Goal: Transaction & Acquisition: Subscribe to service/newsletter

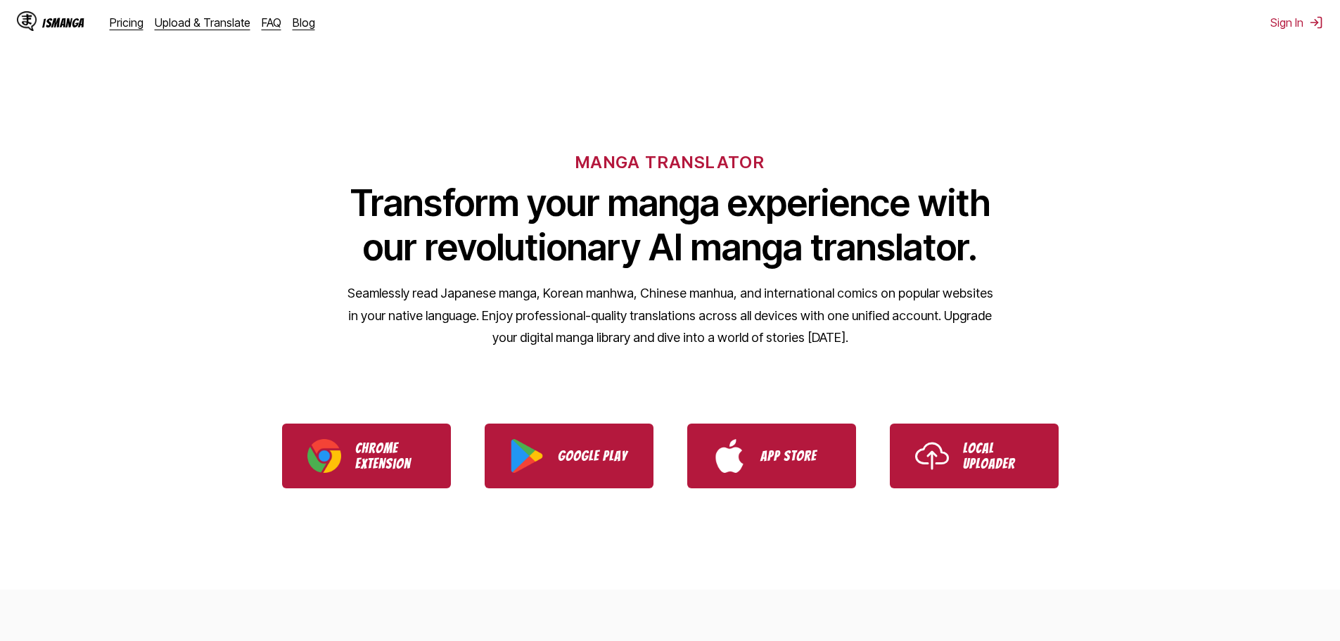
drag, startPoint x: 625, startPoint y: 230, endPoint x: 637, endPoint y: 224, distance: 13.2
click at [625, 230] on h1 "Transform your manga experience with our revolutionary AI manga translator." at bounding box center [670, 225] width 647 height 89
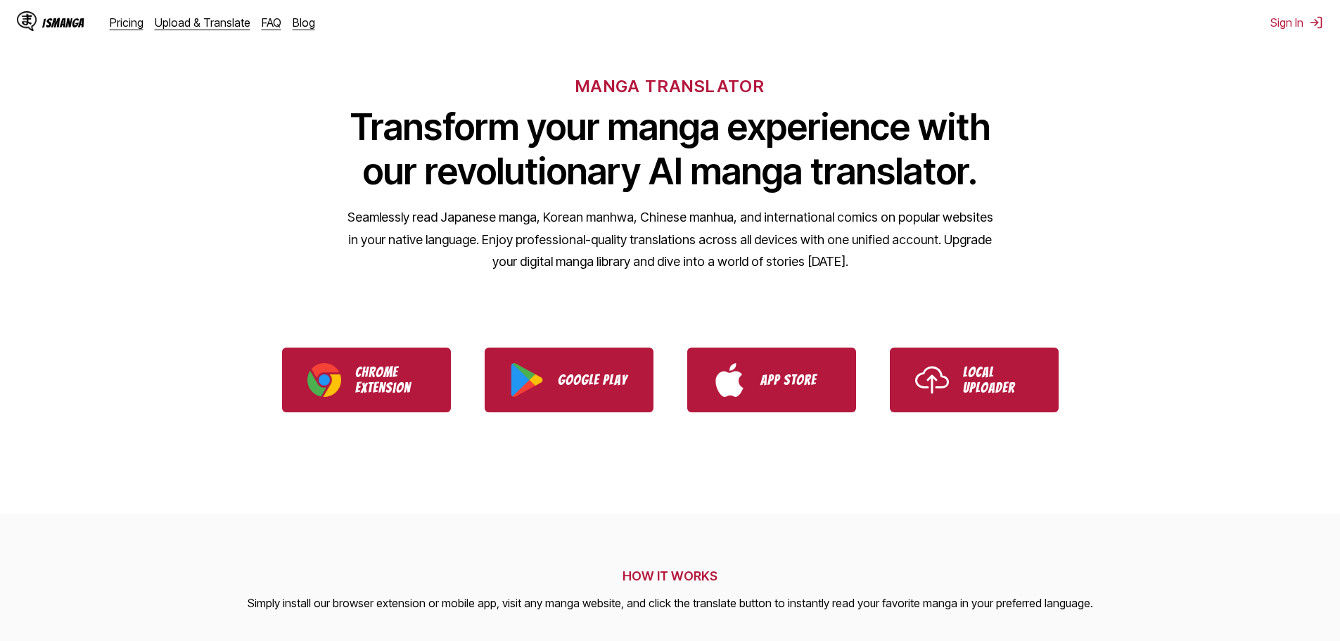
scroll to position [70, 0]
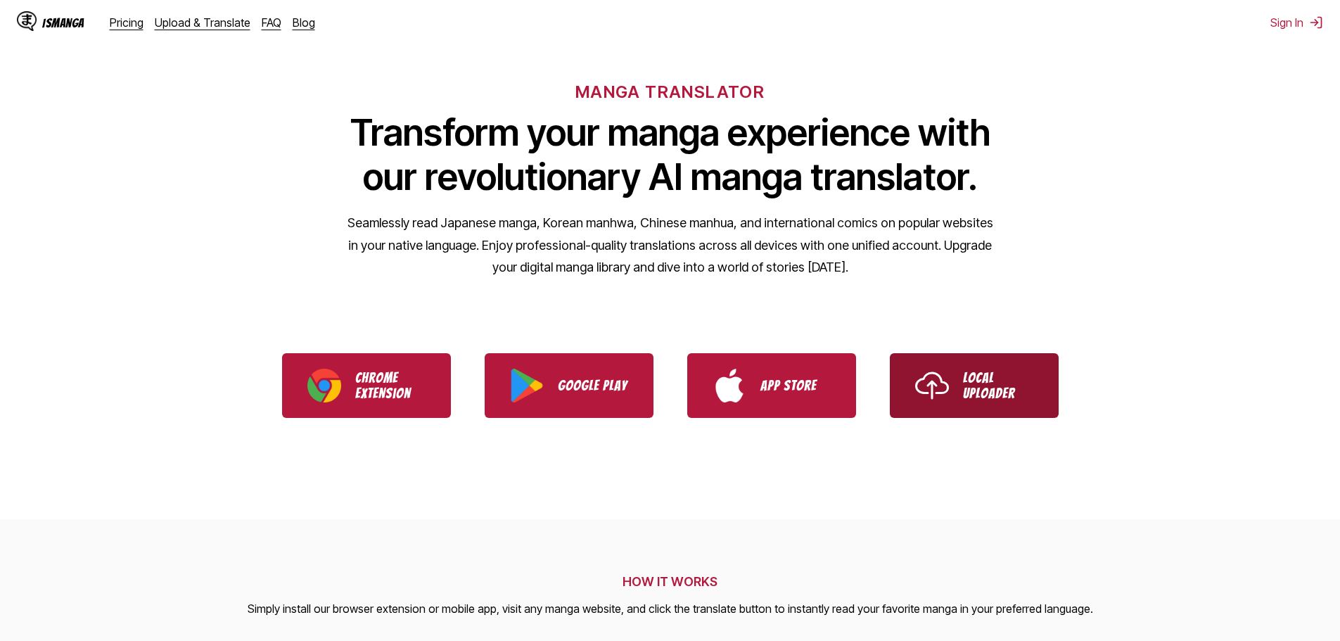
click at [1027, 383] on p "Local Uploader" at bounding box center [998, 385] width 70 height 31
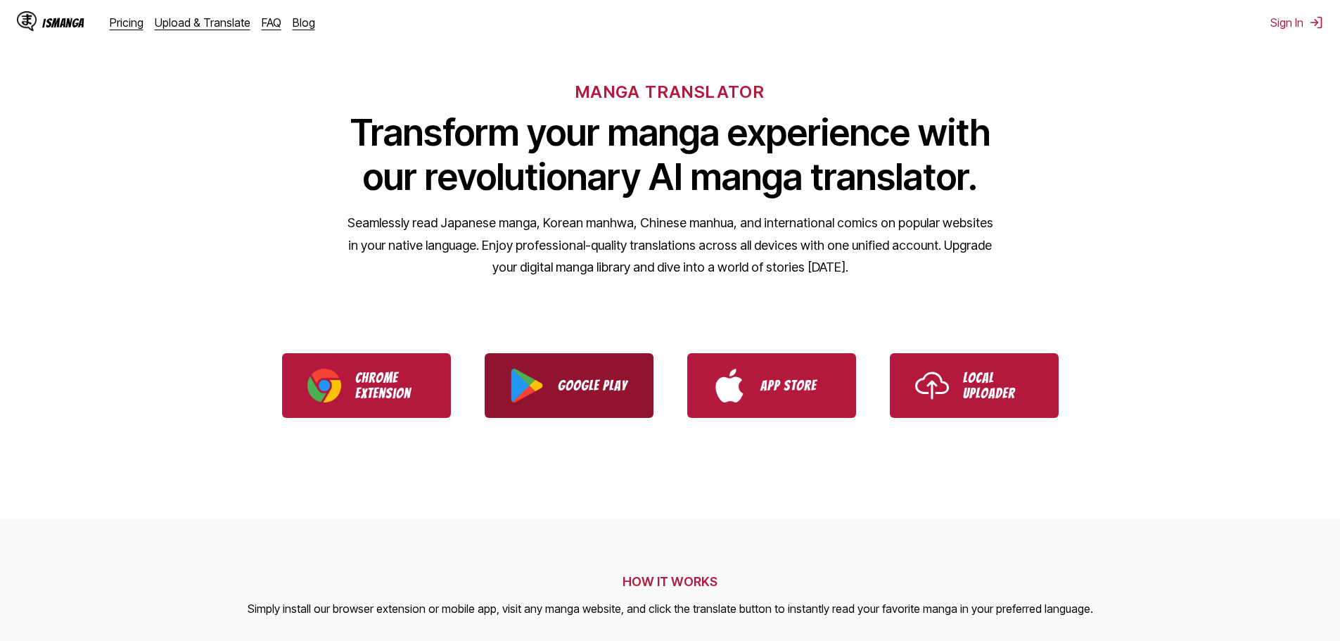
click at [599, 385] on p "Google Play" at bounding box center [593, 385] width 70 height 15
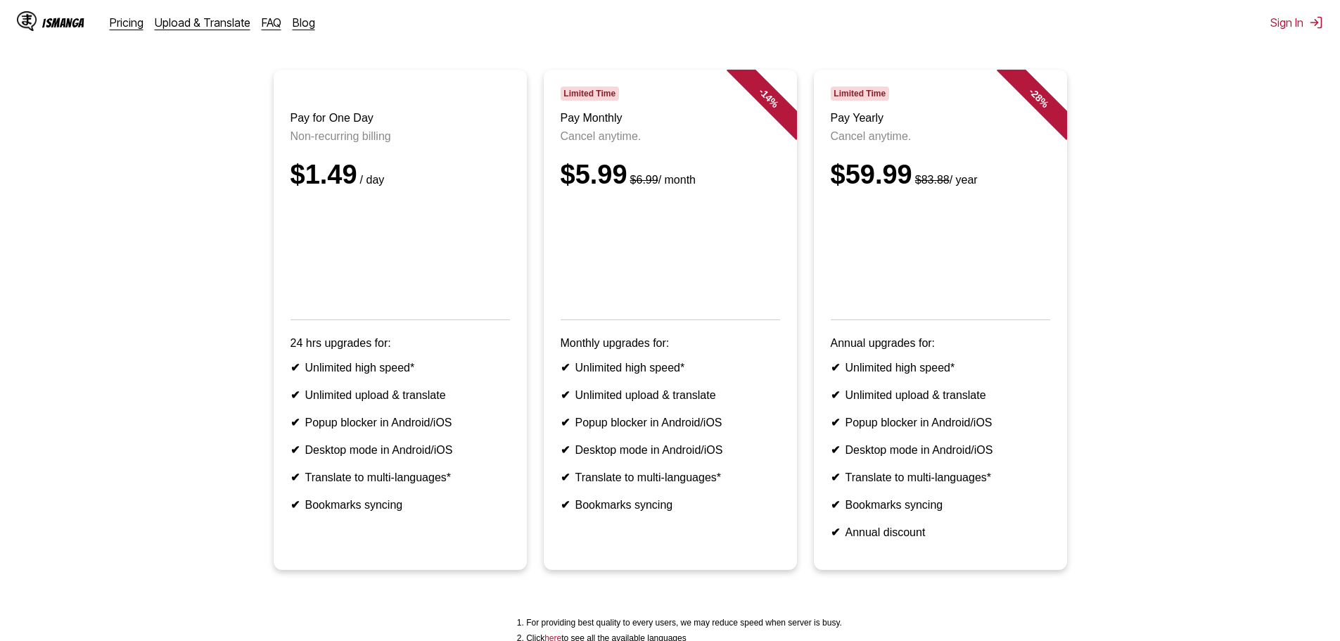
scroll to position [141, 0]
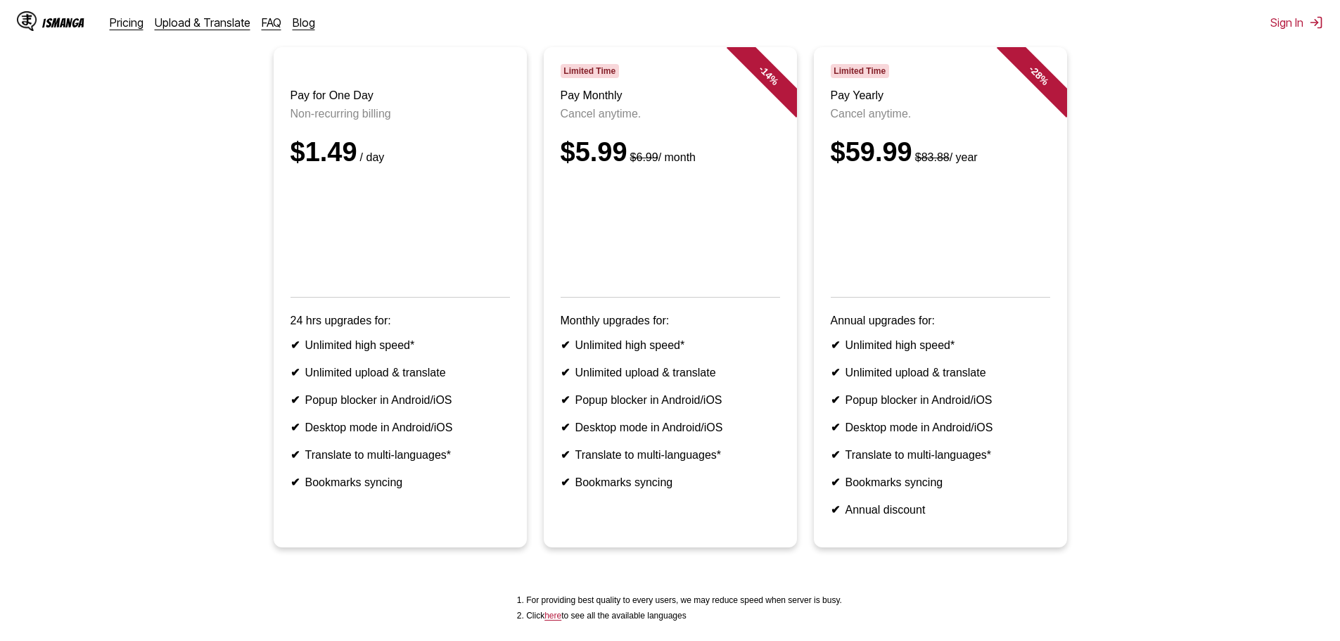
click at [154, 253] on ul "Pay for One Day Non-recurring billing $1.49 / day 24 hrs upgrades for: ✔ Unlimi…" at bounding box center [670, 305] width 1318 height 517
click at [419, 167] on div "$1.49 / day" at bounding box center [401, 152] width 220 height 30
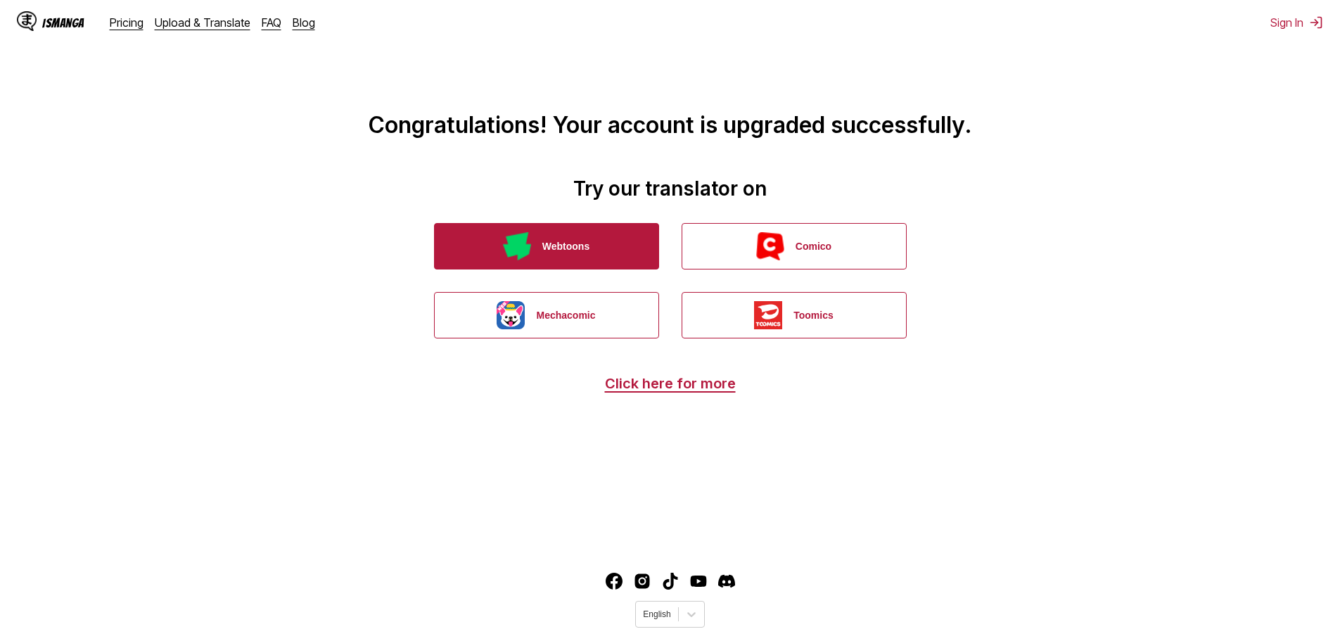
click at [564, 242] on button "Webtoons" at bounding box center [546, 246] width 225 height 46
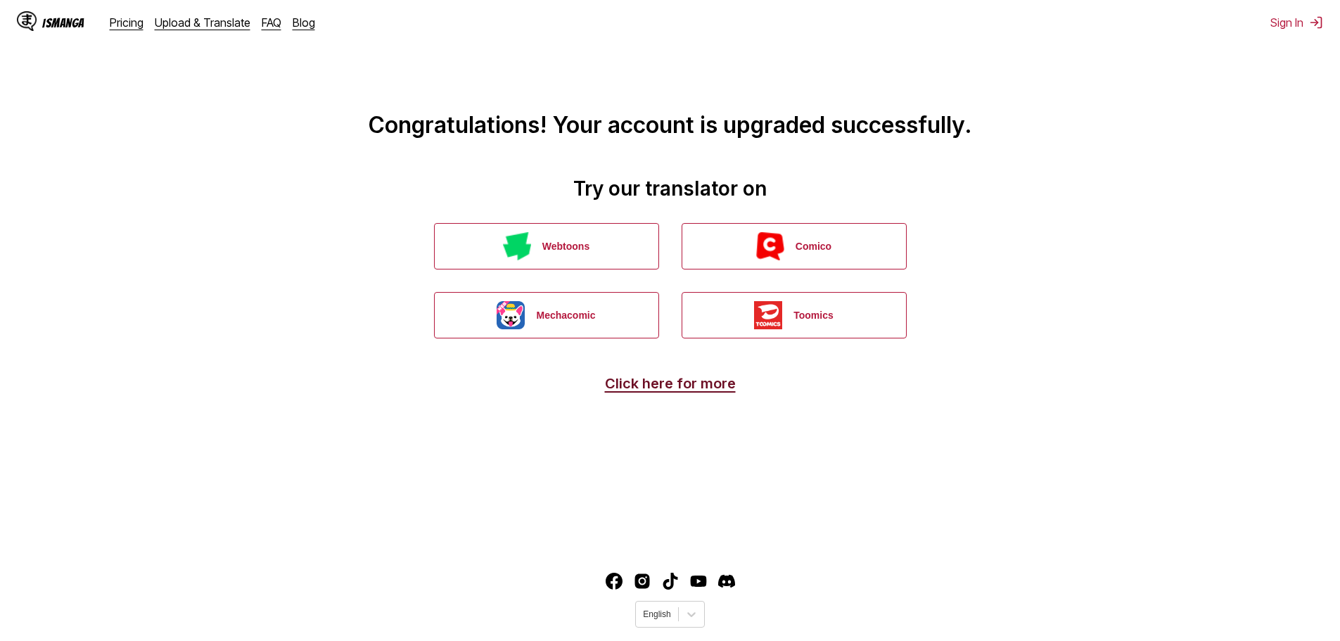
click at [692, 382] on link "Click here for more" at bounding box center [670, 383] width 131 height 17
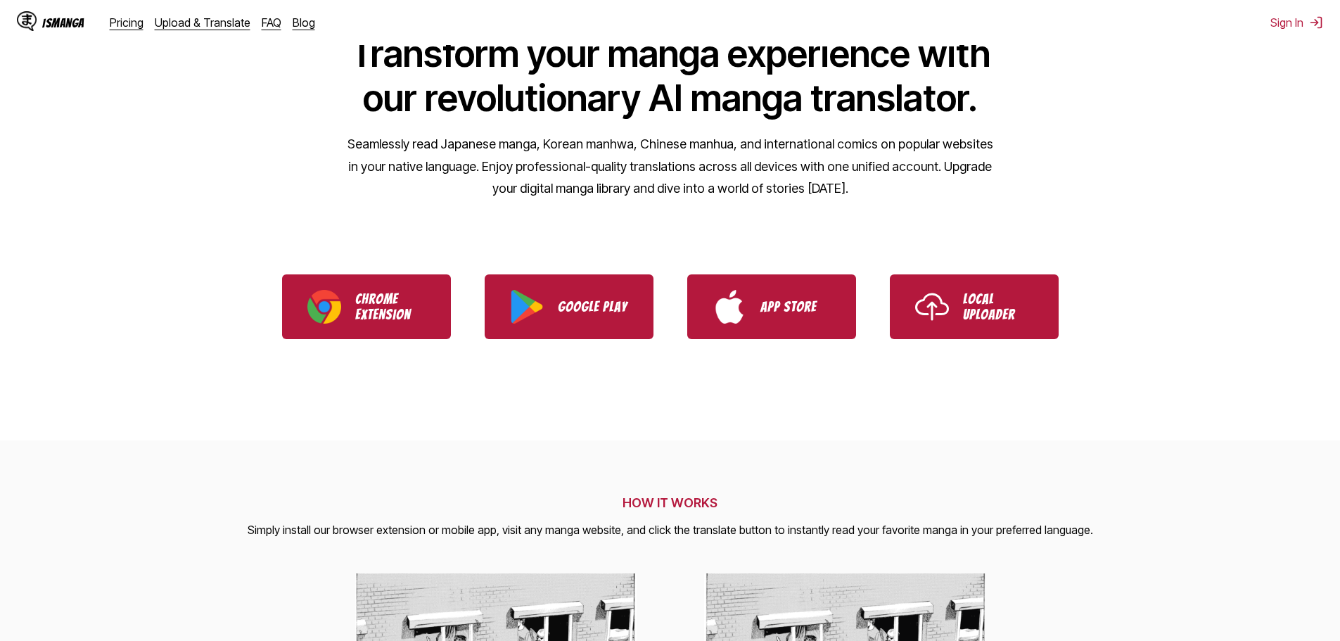
scroll to position [141, 0]
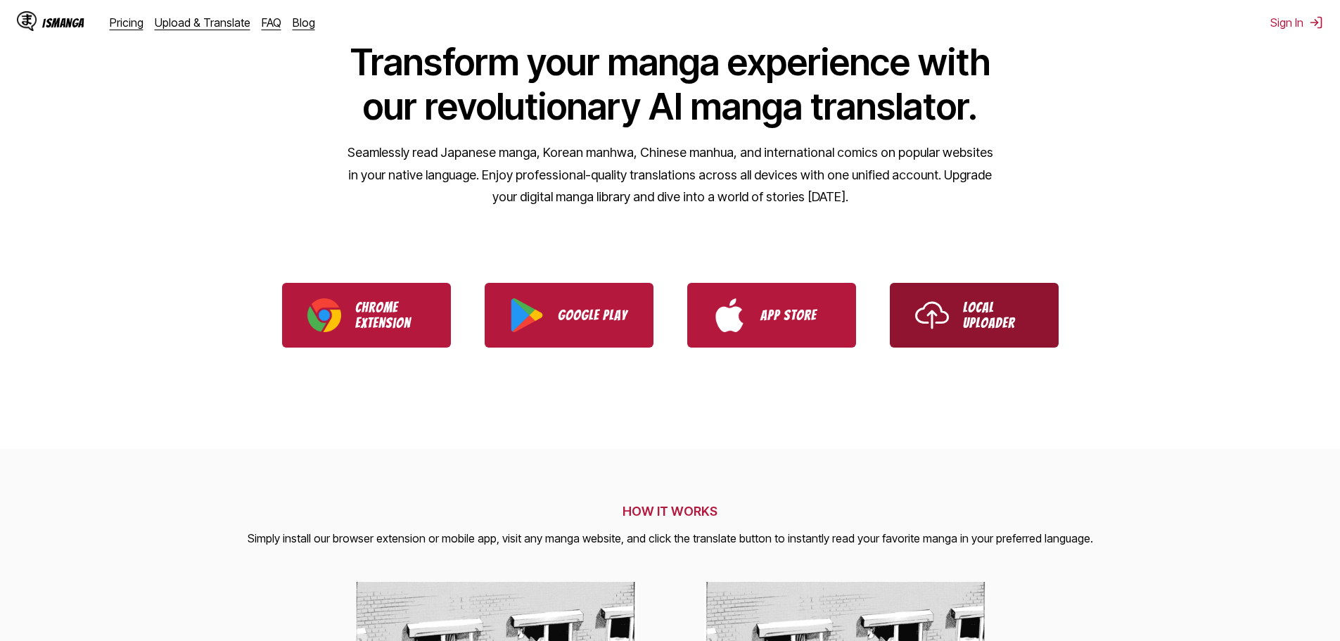
click at [1009, 316] on p "Local Uploader" at bounding box center [998, 315] width 70 height 31
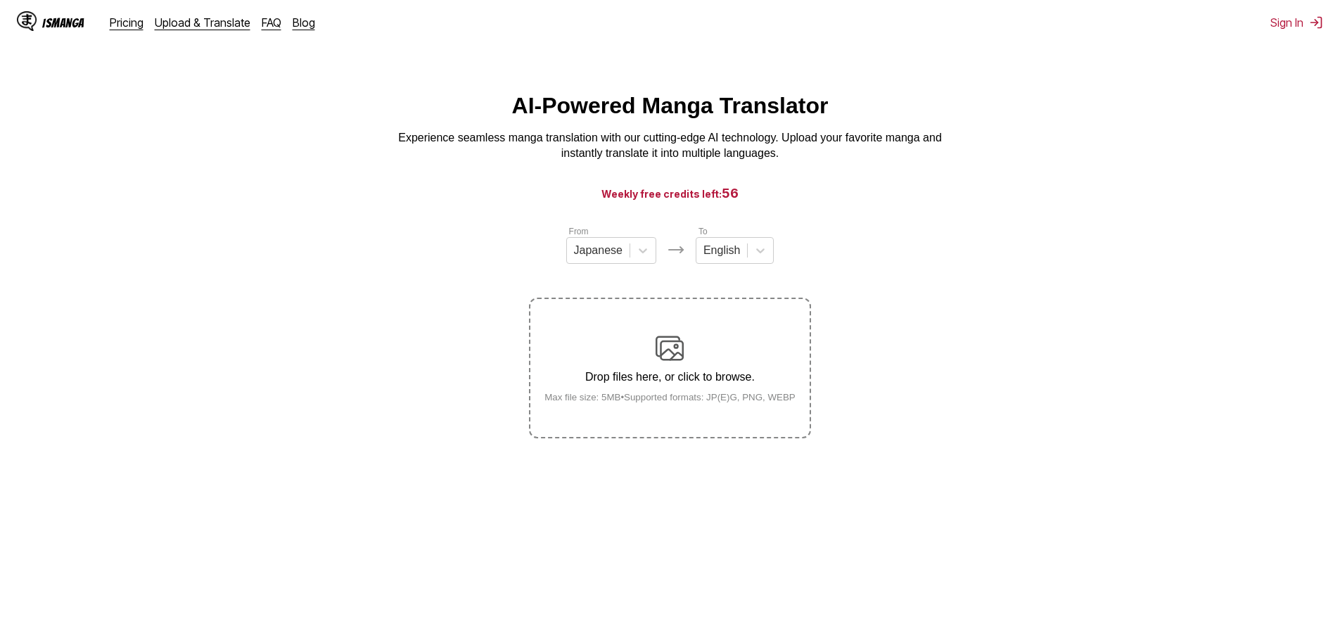
click at [1293, 34] on div "IsManga Pricing Upload & Translate FAQ Blog Sign In Pricing Upload & Translate …" at bounding box center [670, 22] width 1340 height 45
click at [1290, 23] on button "Sign In" at bounding box center [1297, 22] width 53 height 14
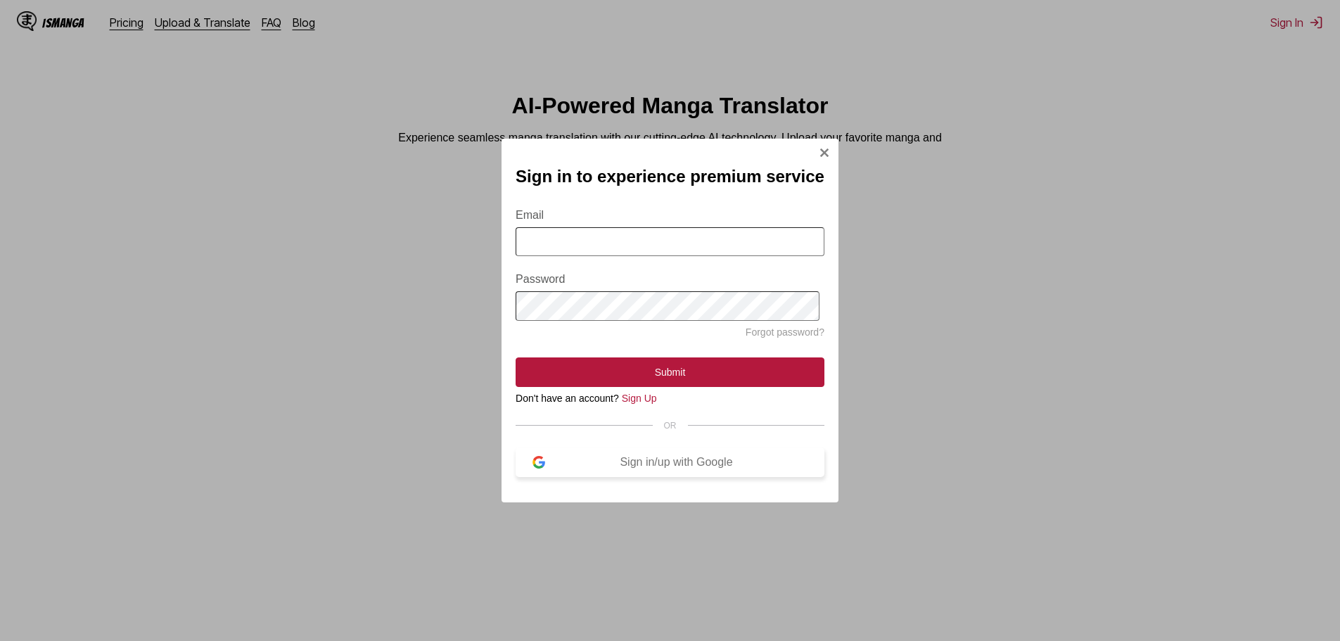
click at [648, 459] on button "Sign in/up with Google" at bounding box center [670, 462] width 309 height 30
click at [655, 466] on div "Sign in/up with Google" at bounding box center [676, 462] width 262 height 13
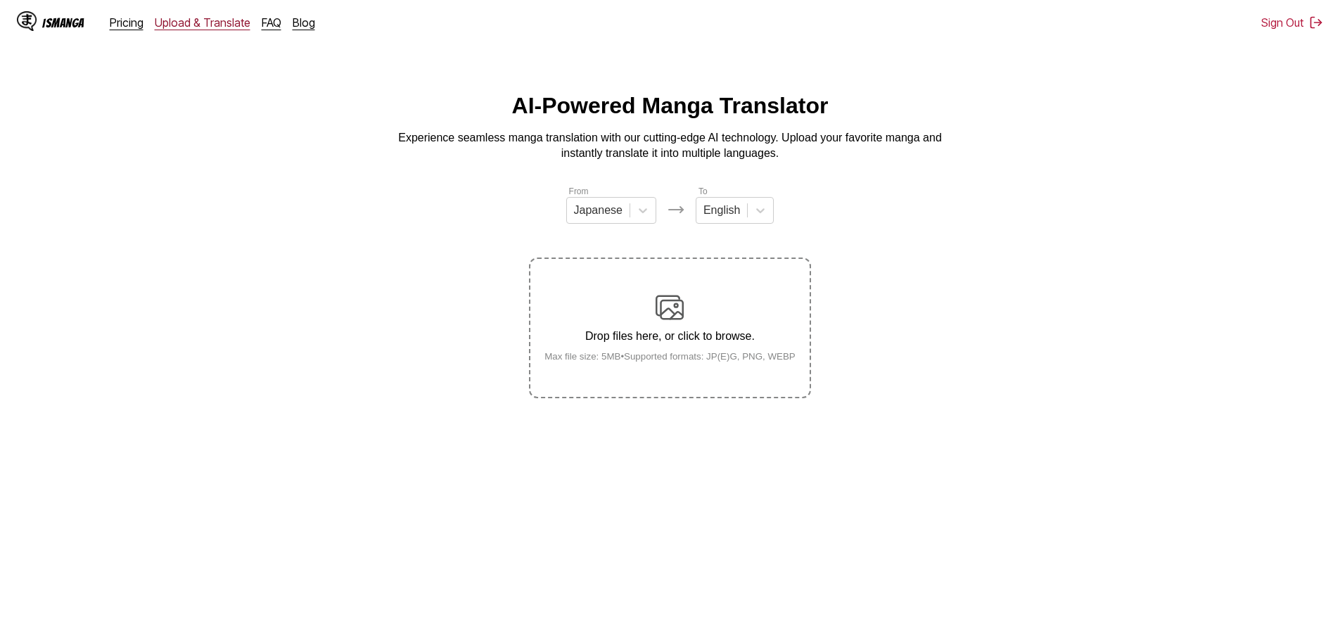
click at [194, 25] on link "Upload & Translate" at bounding box center [203, 22] width 96 height 14
click at [132, 21] on link "Pricing" at bounding box center [127, 22] width 34 height 14
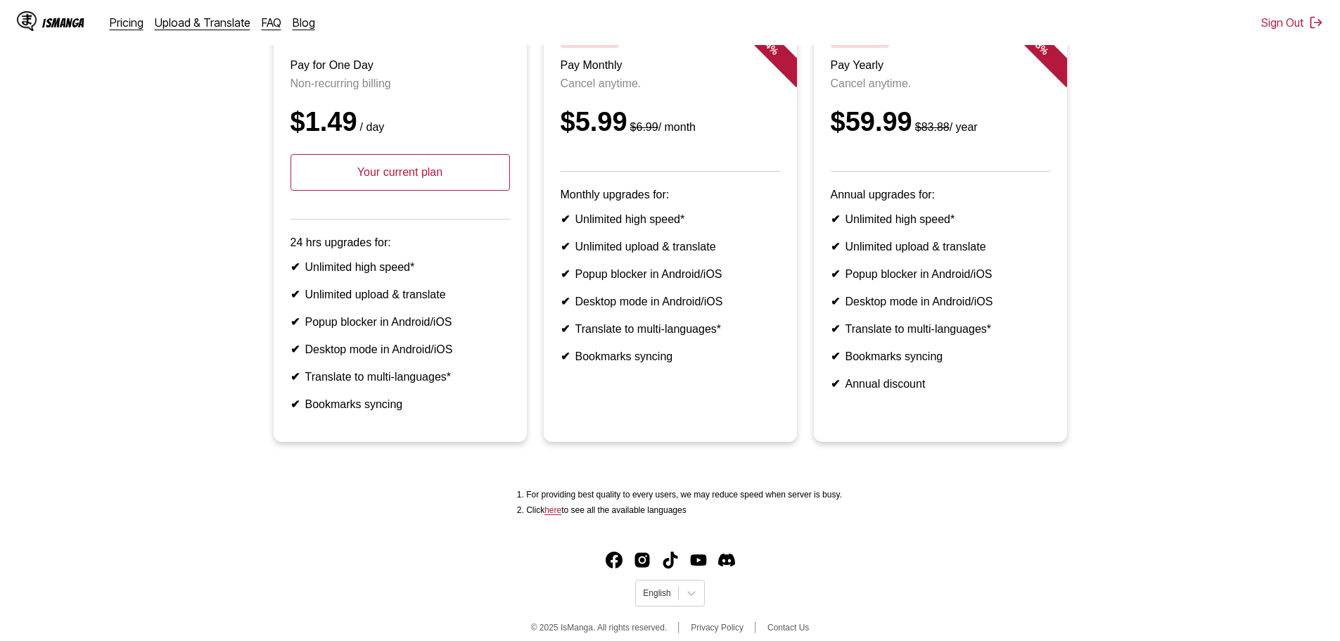
scroll to position [216, 0]
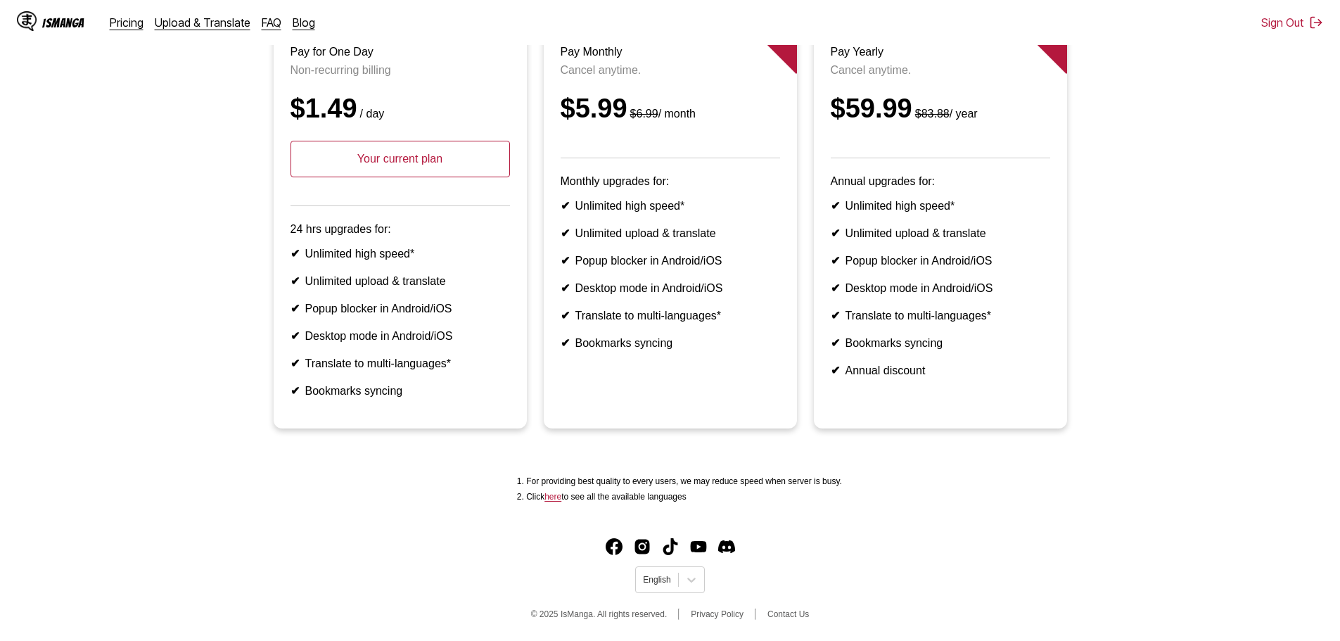
click at [407, 149] on p "Your current plan" at bounding box center [401, 159] width 220 height 37
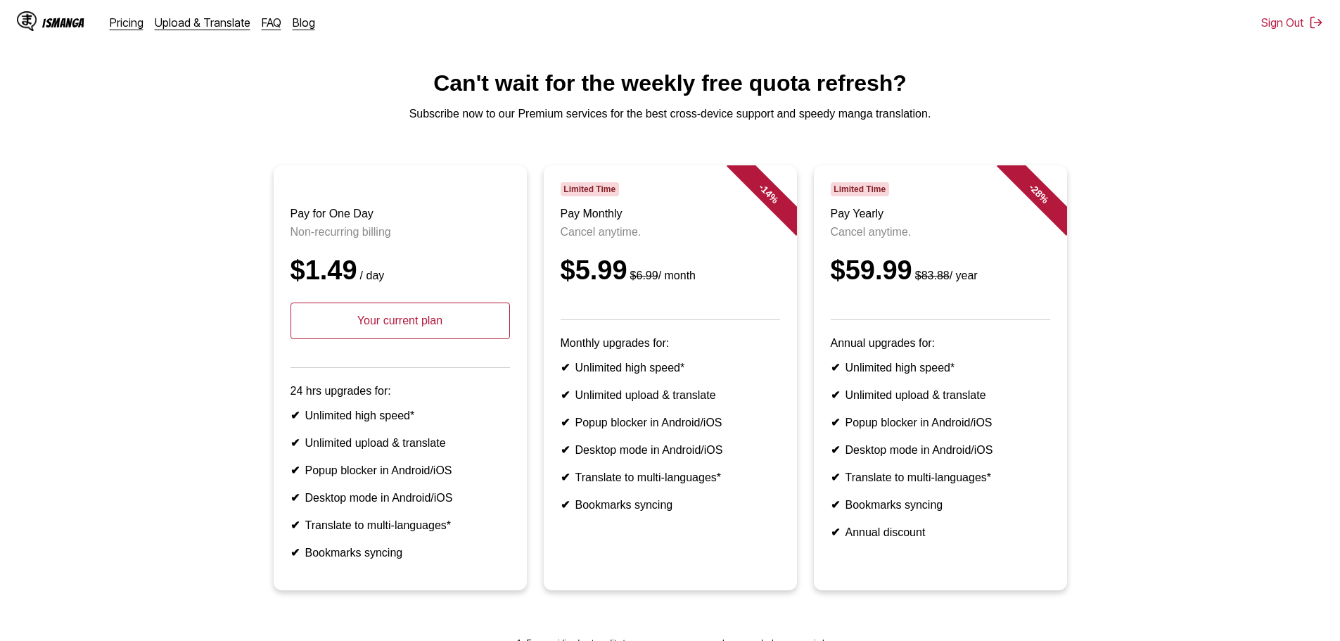
scroll to position [0, 0]
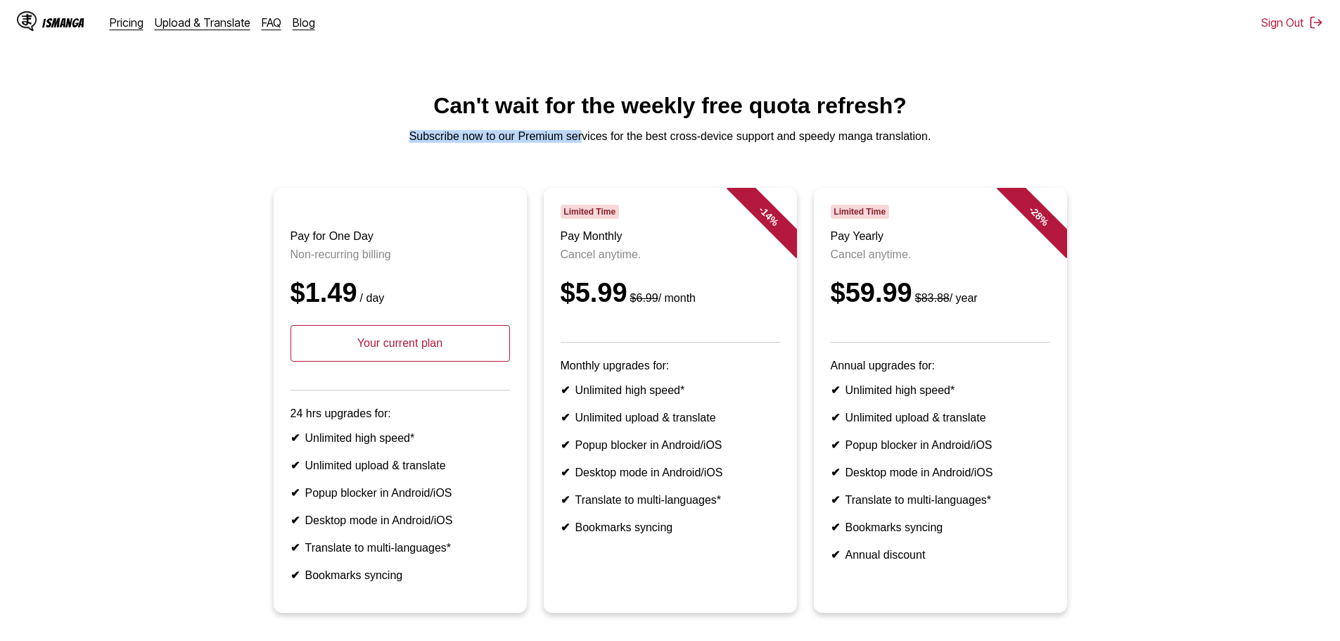
drag, startPoint x: 488, startPoint y: 144, endPoint x: 607, endPoint y: 141, distance: 119.0
click at [597, 143] on p "Subscribe now to our Premium services for the best cross-device support and spe…" at bounding box center [670, 136] width 1318 height 13
click at [611, 138] on p "Subscribe now to our Premium services for the best cross-device support and spe…" at bounding box center [670, 136] width 1318 height 13
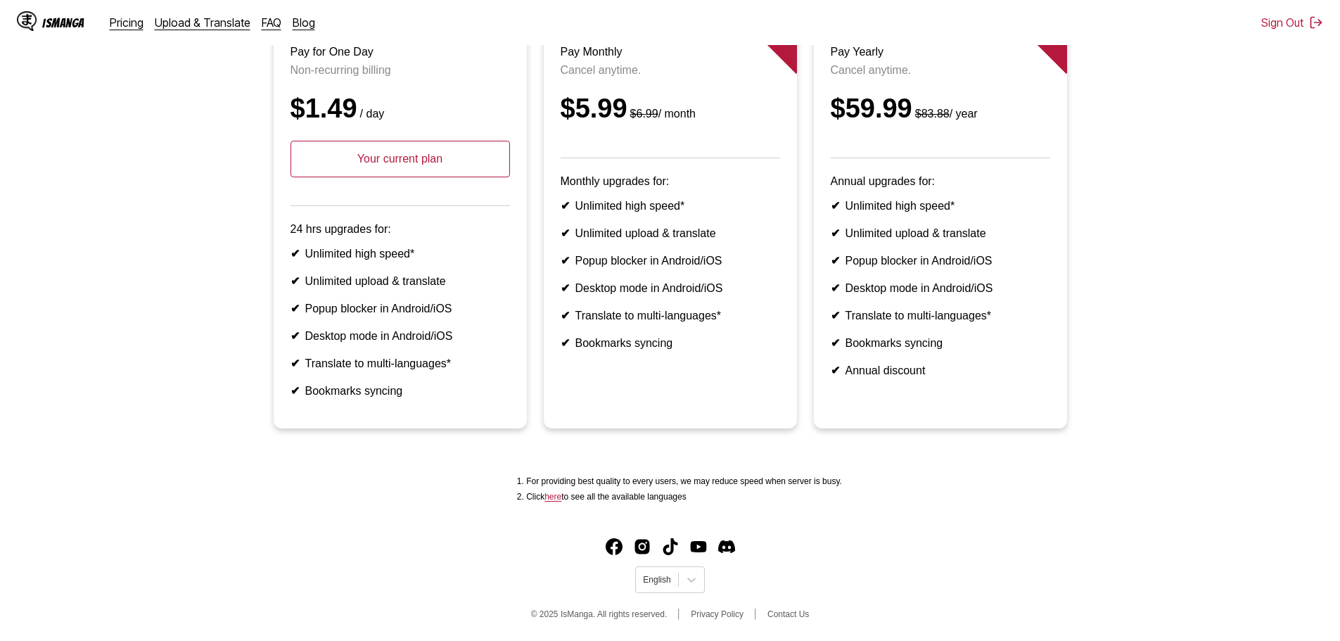
scroll to position [216, 0]
click at [489, 481] on div "For providing best quality to every users, we may reduce speed when server is b…" at bounding box center [670, 489] width 1318 height 42
drag, startPoint x: 559, startPoint y: 476, endPoint x: 688, endPoint y: 476, distance: 128.8
click at [664, 476] on li "For providing best quality to every users, we may reduce speed when server is b…" at bounding box center [684, 481] width 316 height 10
click at [713, 476] on li "For providing best quality to every users, we may reduce speed when server is b…" at bounding box center [684, 481] width 316 height 10
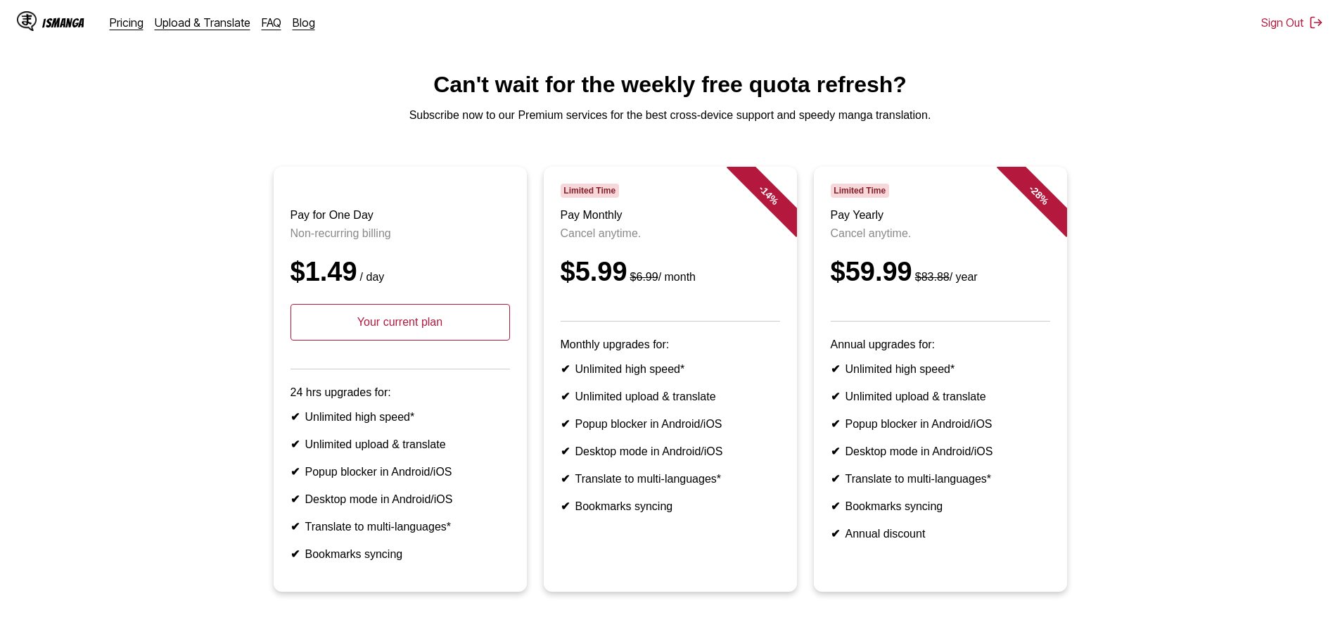
scroll to position [0, 0]
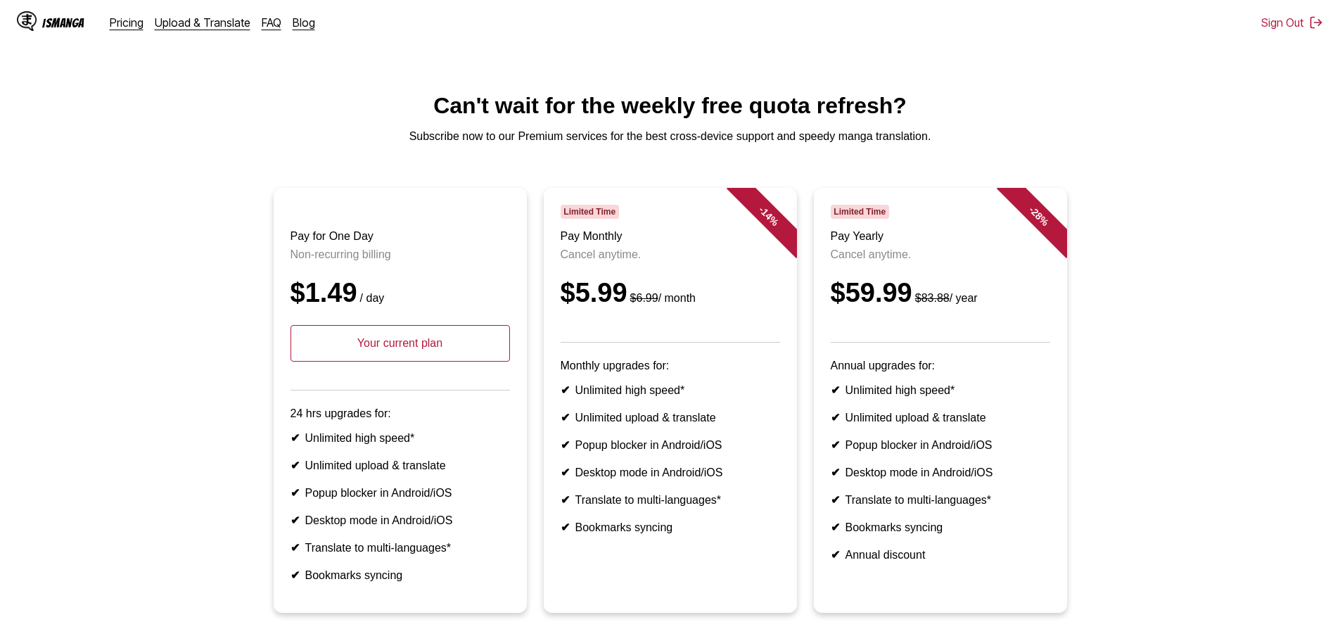
click at [61, 24] on div "IsManga" at bounding box center [63, 22] width 42 height 13
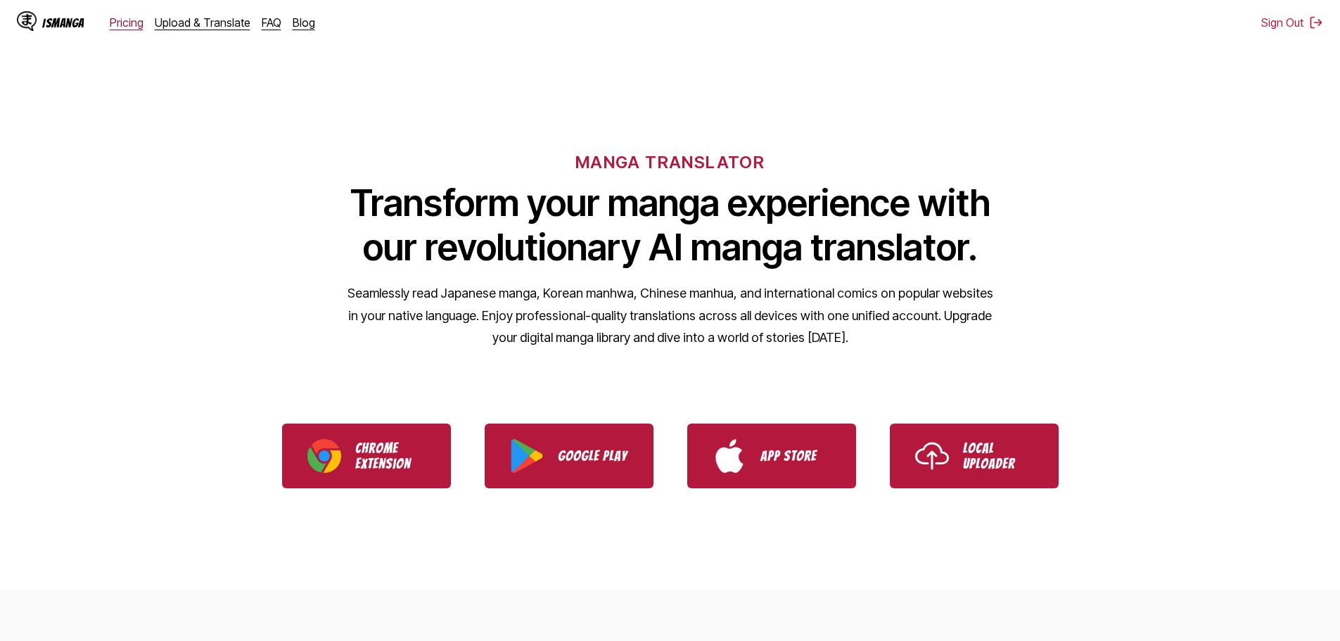
click at [131, 18] on link "Pricing" at bounding box center [127, 22] width 34 height 14
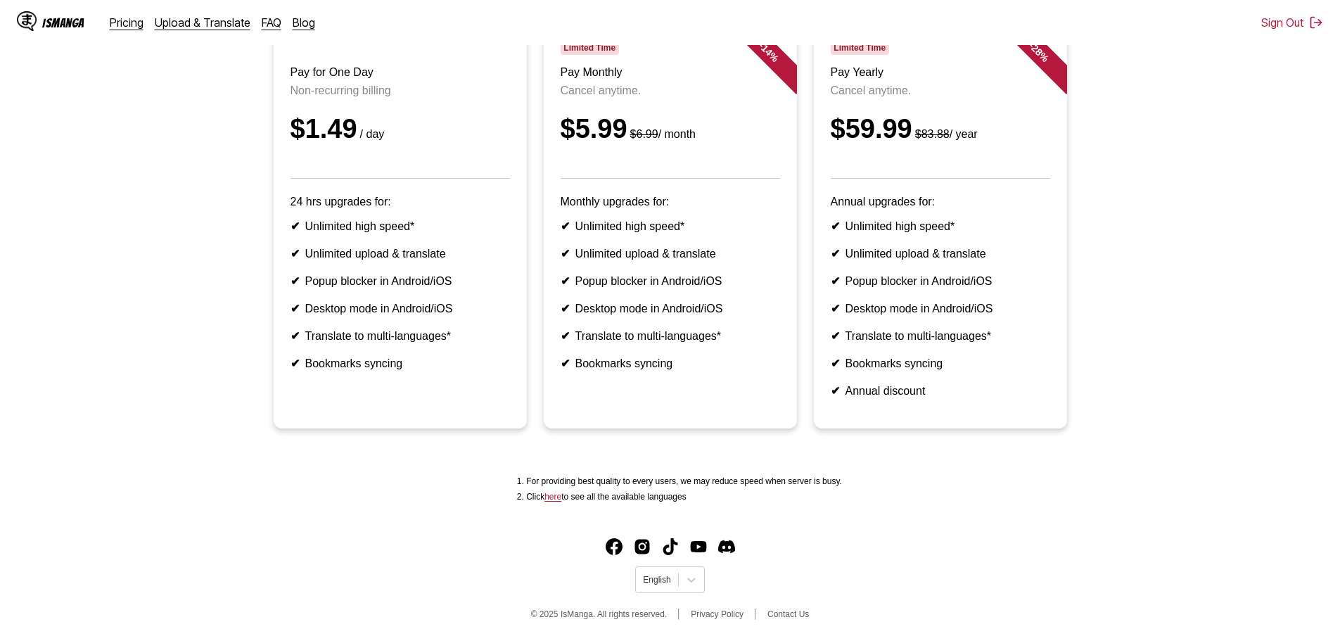
scroll to position [196, 0]
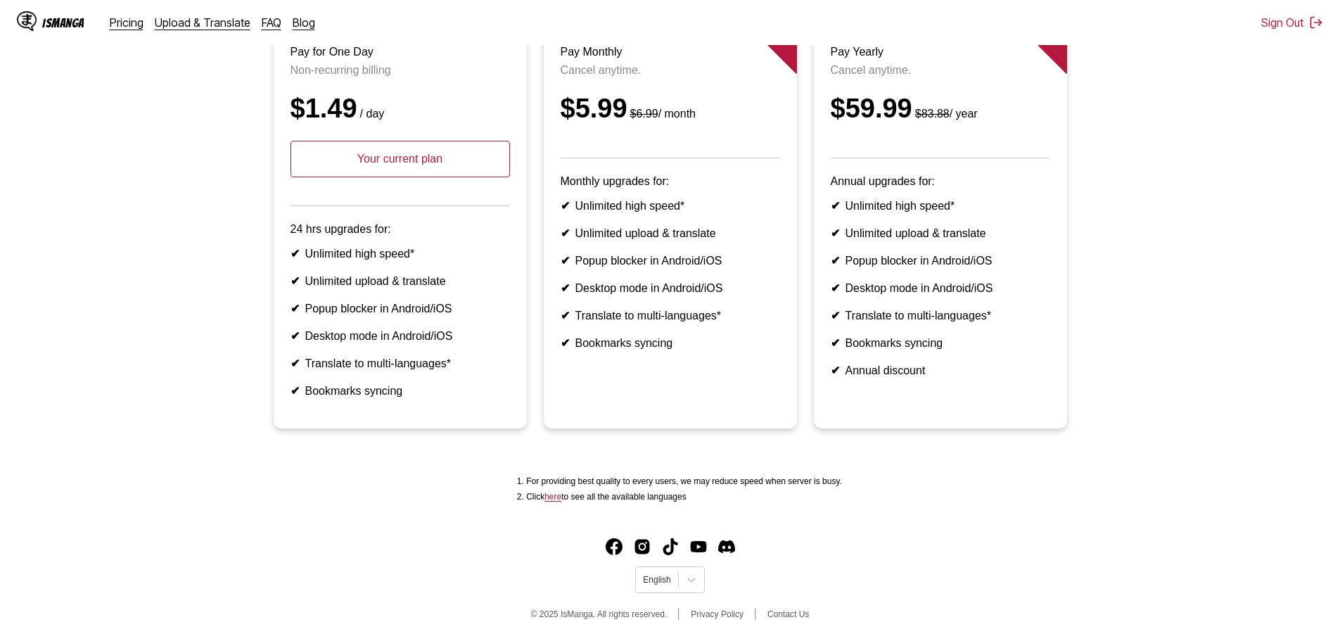
click at [644, 107] on div "$5.99 $6.99 / month" at bounding box center [671, 109] width 220 height 30
drag, startPoint x: 607, startPoint y: 109, endPoint x: 675, endPoint y: 127, distance: 70.0
click at [622, 108] on div "$5.99 $6.99 / month" at bounding box center [671, 109] width 220 height 30
drag, startPoint x: 641, startPoint y: 217, endPoint x: 642, endPoint y: 252, distance: 34.5
click at [641, 212] on li "✔ Unlimited high speed*" at bounding box center [671, 205] width 220 height 13
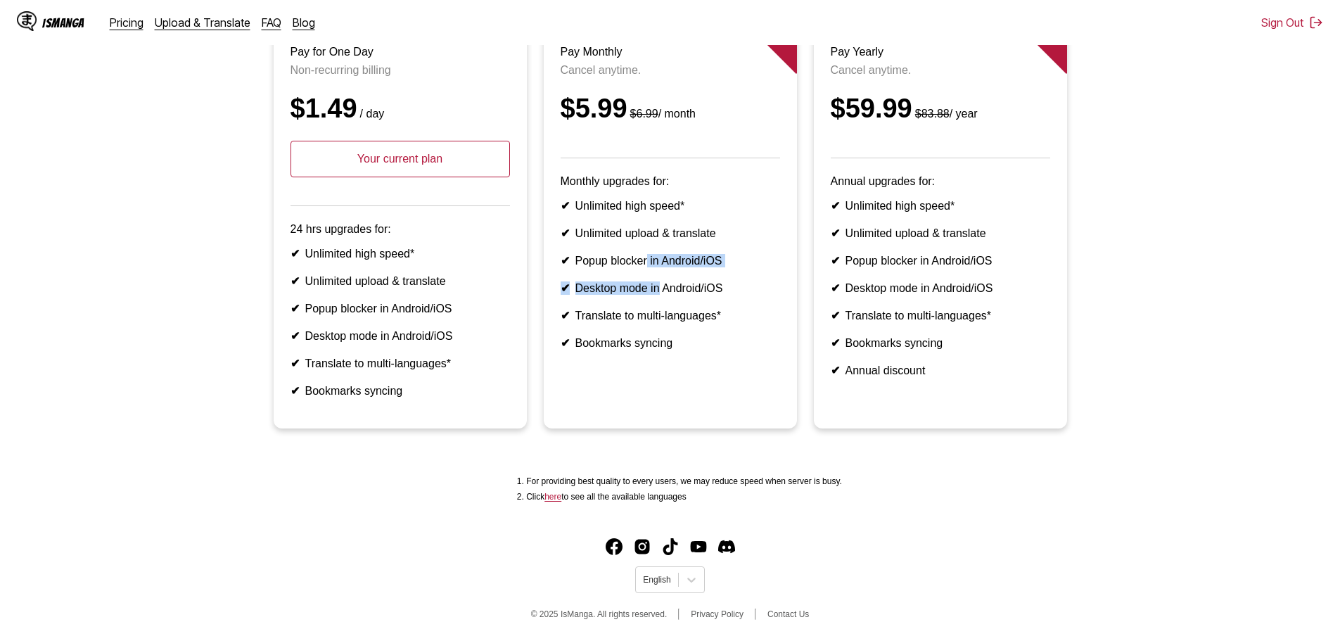
drag, startPoint x: 647, startPoint y: 272, endPoint x: 667, endPoint y: 298, distance: 32.1
click at [659, 287] on ul "✔ Unlimited high speed* ✔ Unlimited upload & translate ✔ Popup blocker in Andro…" at bounding box center [671, 274] width 220 height 151
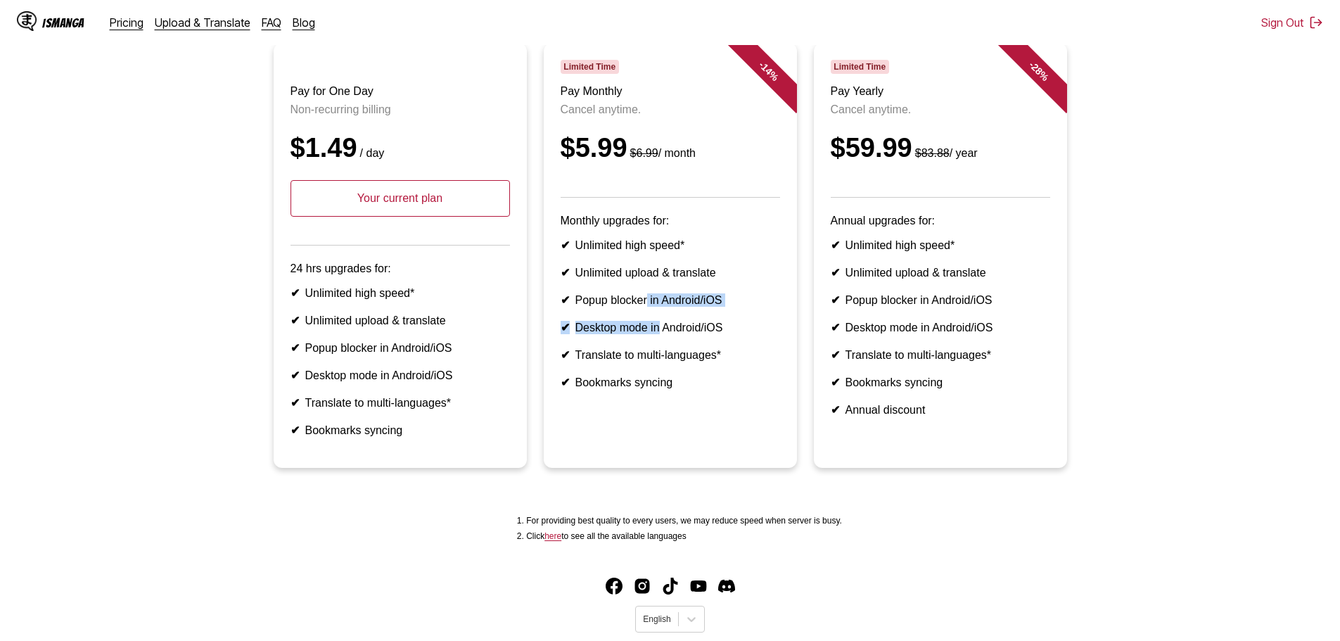
scroll to position [55, 0]
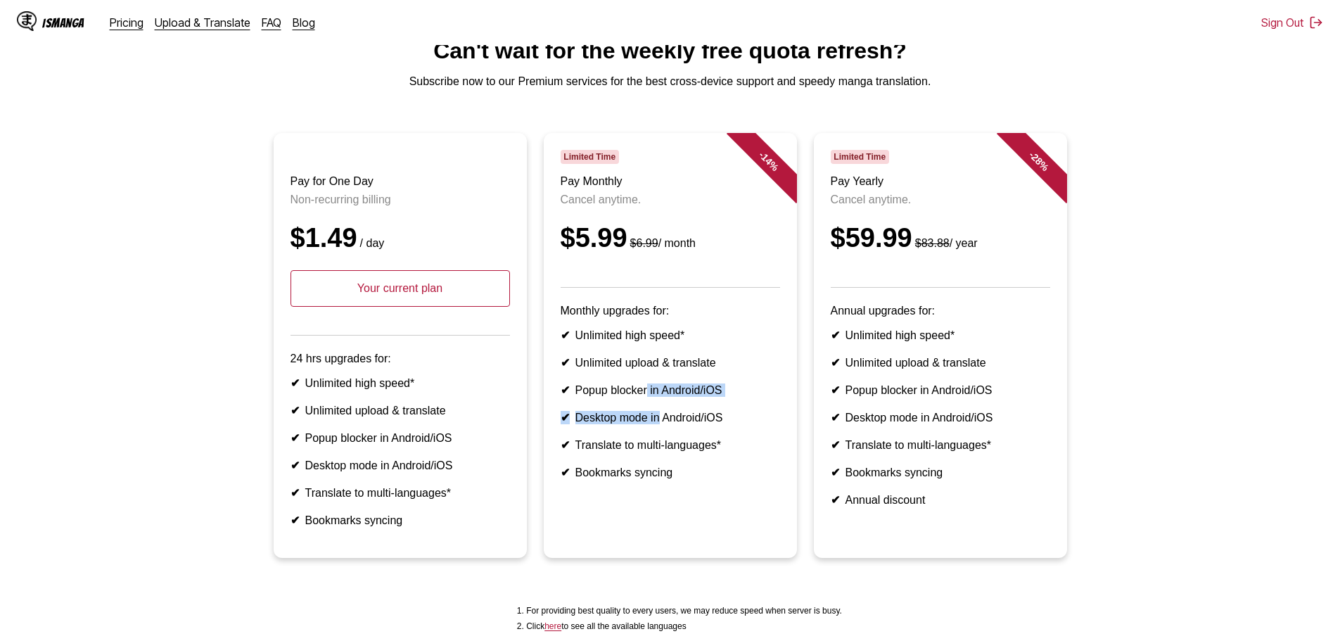
click at [667, 403] on ul "✔ Unlimited high speed* ✔ Unlimited upload & translate ✔ Popup blocker in Andro…" at bounding box center [671, 404] width 220 height 151
click at [634, 479] on ul "✔ Unlimited high speed* ✔ Unlimited upload & translate ✔ Popup blocker in Andro…" at bounding box center [671, 404] width 220 height 151
click at [635, 249] on s "$6.99" at bounding box center [644, 243] width 28 height 12
drag, startPoint x: 739, startPoint y: 158, endPoint x: 743, endPoint y: 167, distance: 9.8
click at [745, 158] on div "- 14 %" at bounding box center [755, 175] width 84 height 84
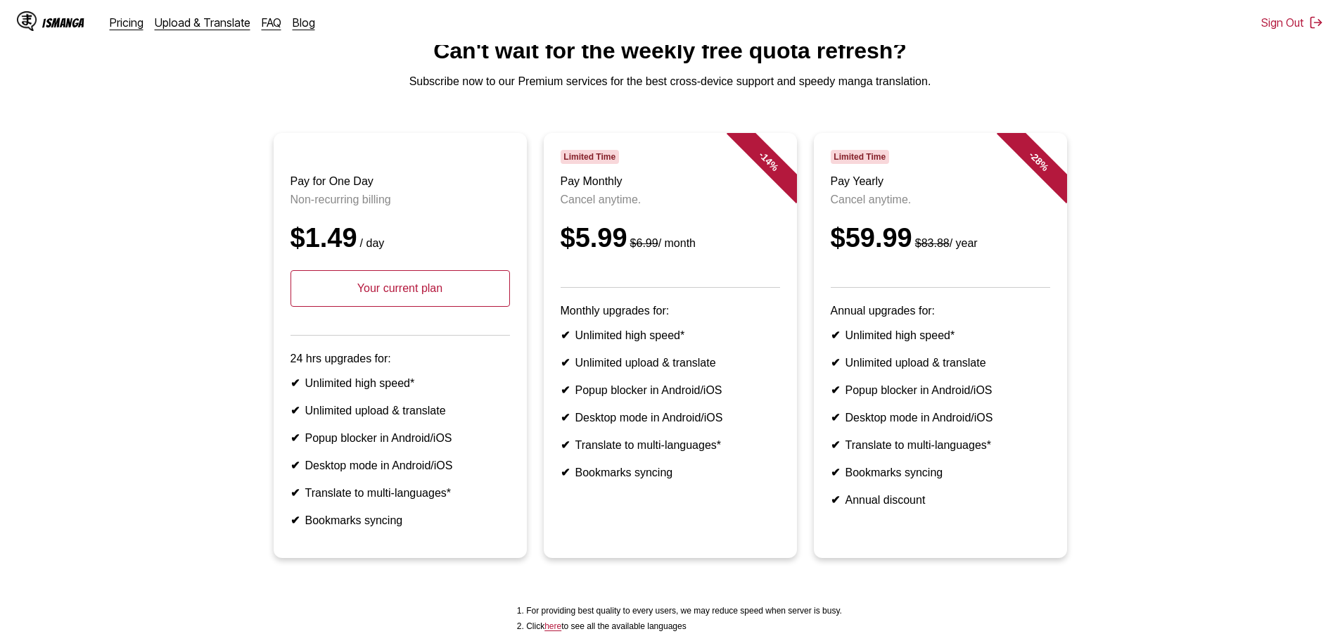
click at [641, 220] on header "Limited Time Pay Monthly Cancel anytime. $5.99 $6.99 / month" at bounding box center [671, 219] width 220 height 138
drag, startPoint x: 644, startPoint y: 249, endPoint x: 671, endPoint y: 249, distance: 26.7
click at [667, 249] on div "$5.99 $6.99 / month" at bounding box center [671, 238] width 220 height 30
click at [671, 249] on div "$5.99 $6.99 / month" at bounding box center [671, 238] width 220 height 30
click at [698, 253] on div "$5.99 $6.99 / month" at bounding box center [671, 238] width 220 height 30
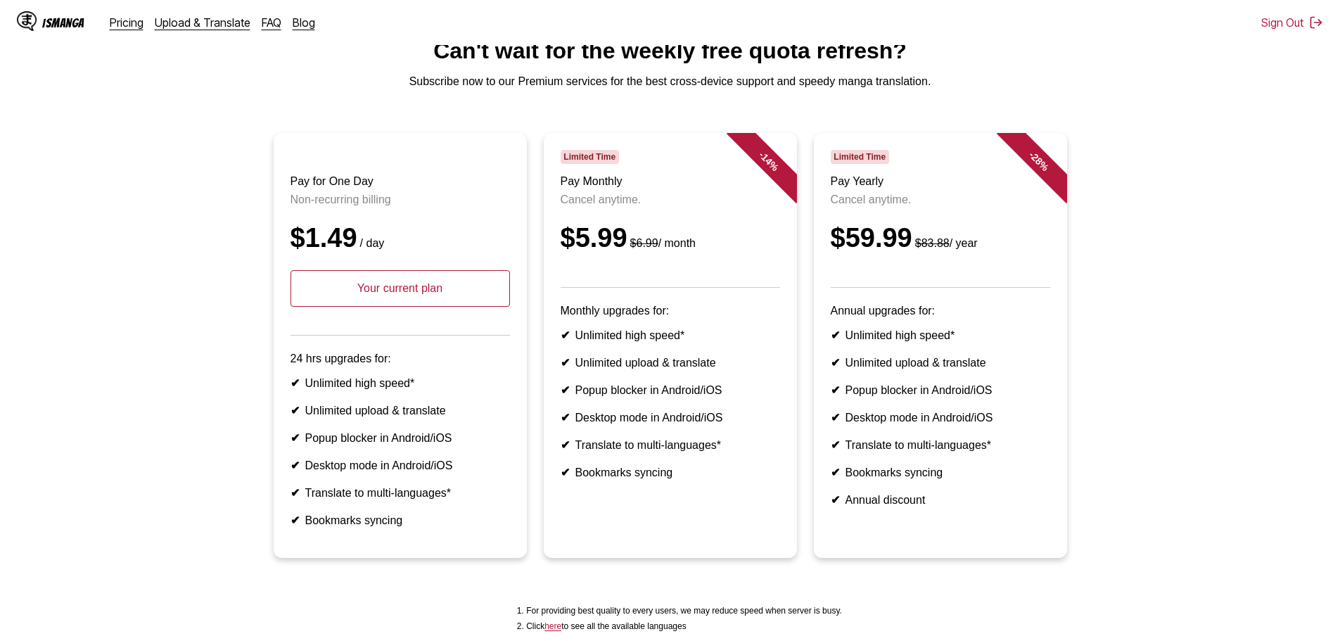
click at [879, 246] on div "$59.99 $83.88 / year" at bounding box center [941, 238] width 220 height 30
drag, startPoint x: 977, startPoint y: 262, endPoint x: 940, endPoint y: 421, distance: 163.2
click at [977, 253] on div "$59.99 $83.88 / year" at bounding box center [941, 238] width 220 height 30
drag, startPoint x: 926, startPoint y: 459, endPoint x: 897, endPoint y: 503, distance: 52.9
click at [925, 462] on ul "✔ Unlimited high speed* ✔ Unlimited upload & translate ✔ Popup blocker in Andro…" at bounding box center [941, 418] width 220 height 178
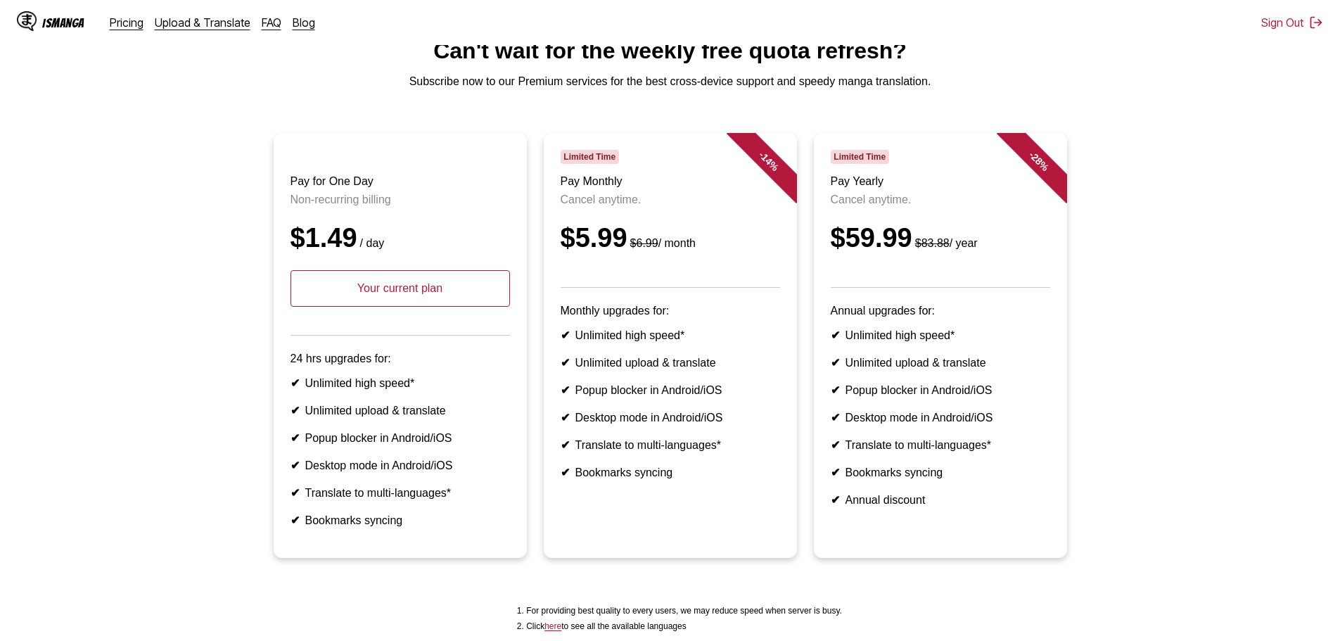
click at [889, 507] on ul "✔ Unlimited high speed* ✔ Unlimited upload & translate ✔ Popup blocker in Andro…" at bounding box center [941, 418] width 220 height 178
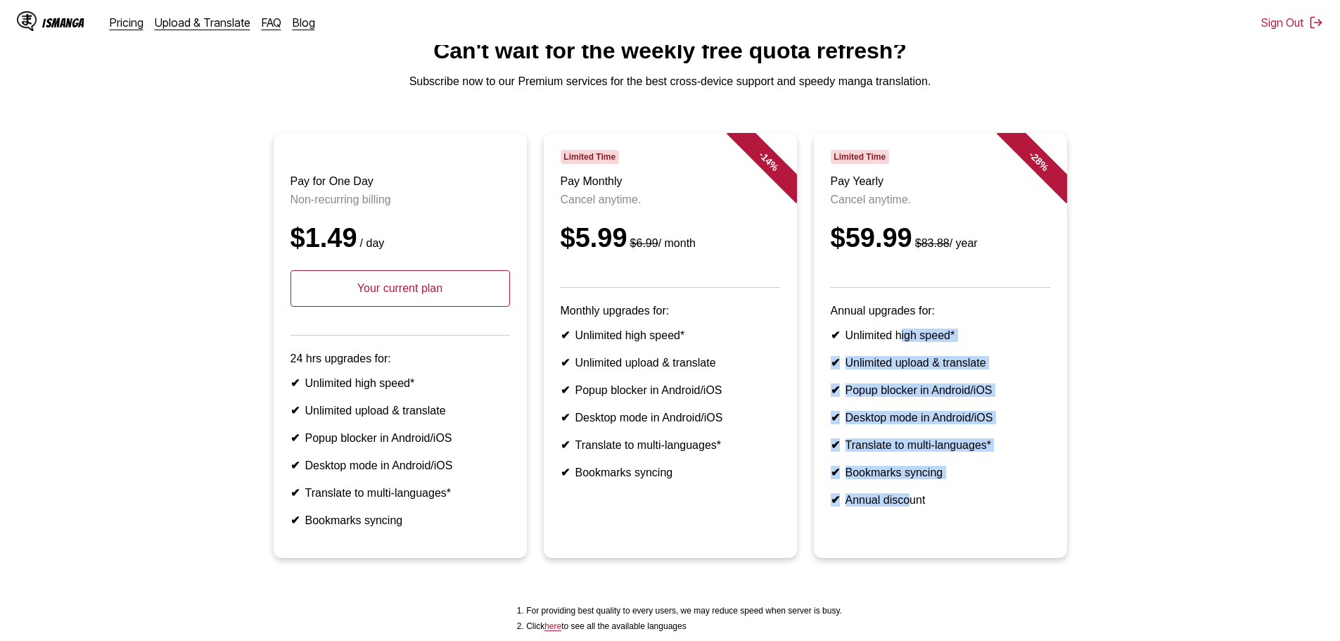
drag, startPoint x: 906, startPoint y: 543, endPoint x: 894, endPoint y: 284, distance: 259.9
click at [901, 343] on article "- 28 % Limited Time Pay Yearly Cancel anytime. $59.99 $83.88 / year Annual upgr…" at bounding box center [940, 345] width 253 height 425
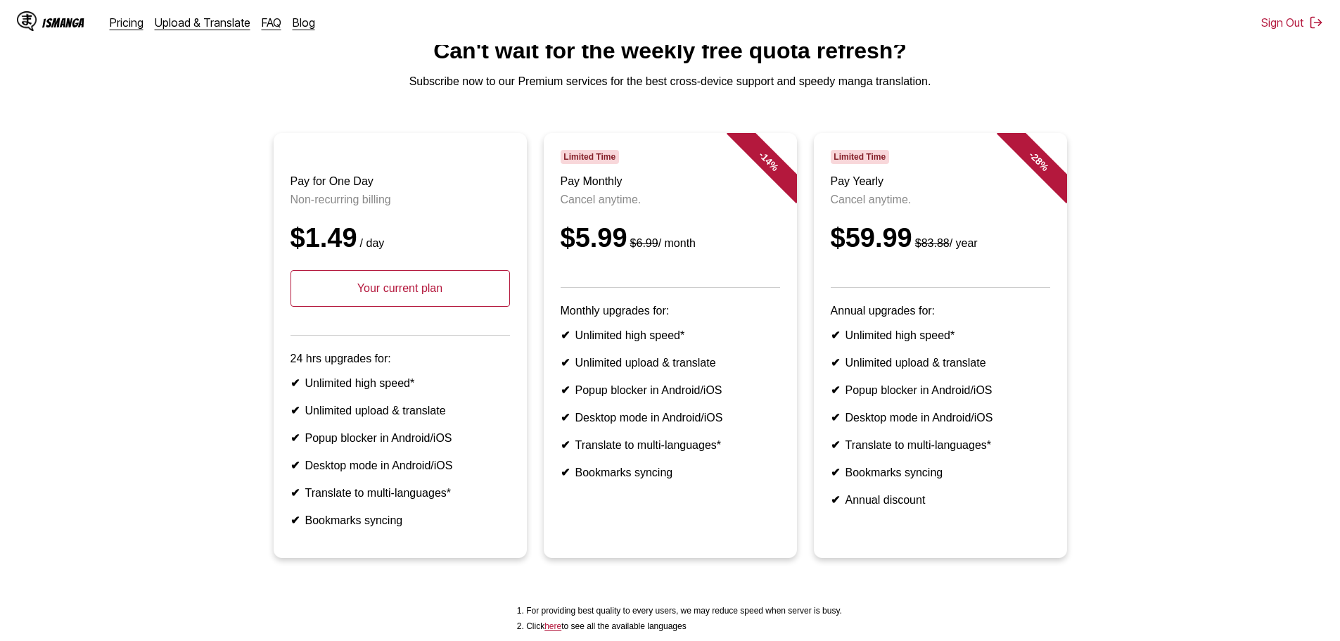
click at [896, 253] on div "$59.99 $83.88 / year" at bounding box center [941, 238] width 220 height 30
click at [561, 252] on div "$5.99 $6.99 / month" at bounding box center [671, 238] width 220 height 30
click at [596, 179] on header "Limited Time Pay Monthly Cancel anytime. $5.99 $6.99 / month" at bounding box center [671, 219] width 220 height 138
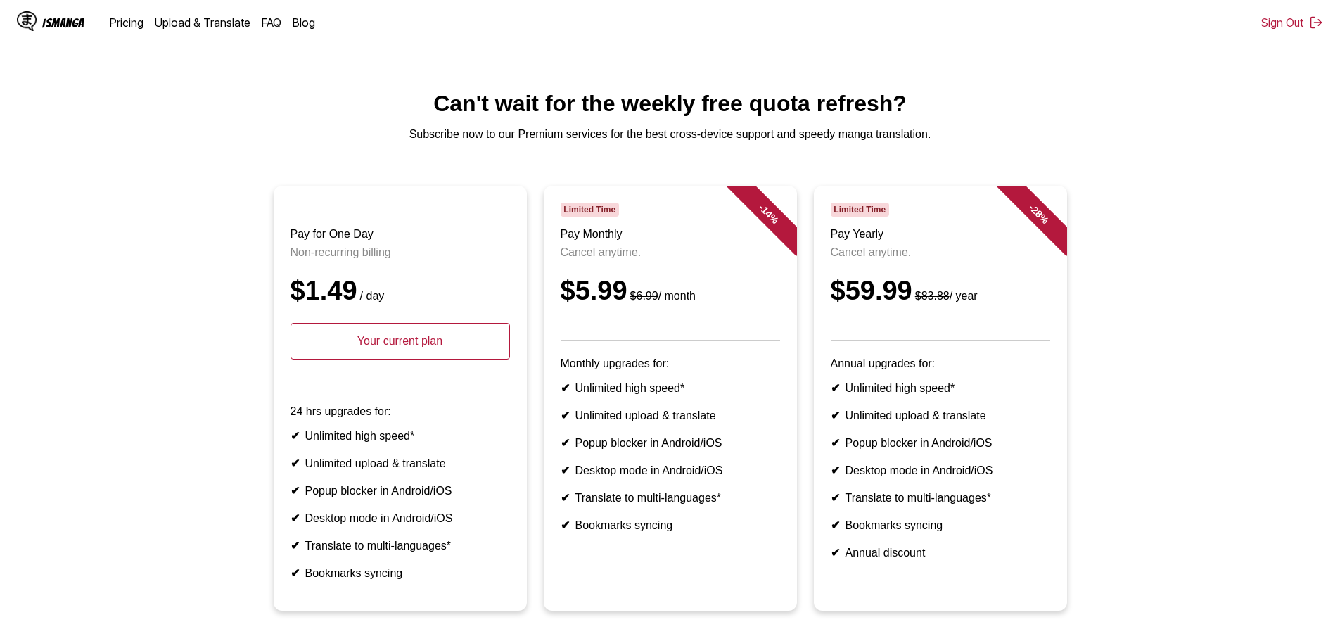
scroll to position [0, 0]
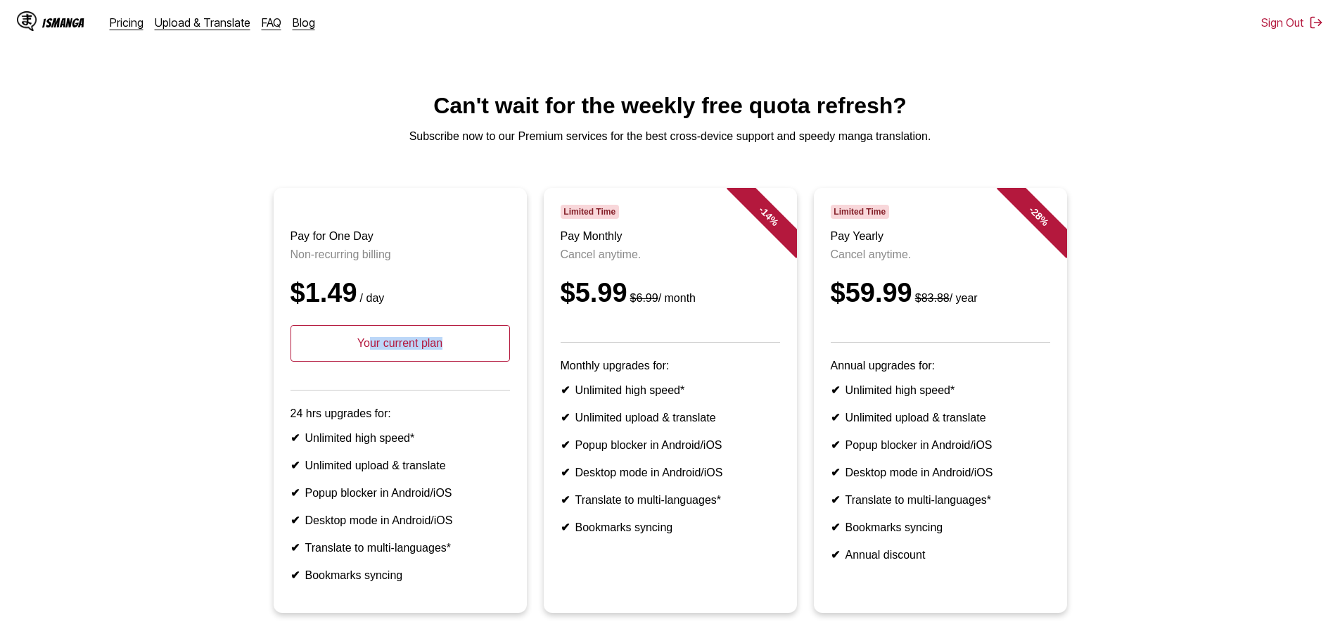
drag, startPoint x: 369, startPoint y: 360, endPoint x: 451, endPoint y: 357, distance: 81.7
click at [451, 357] on p "Your current plan" at bounding box center [401, 343] width 220 height 37
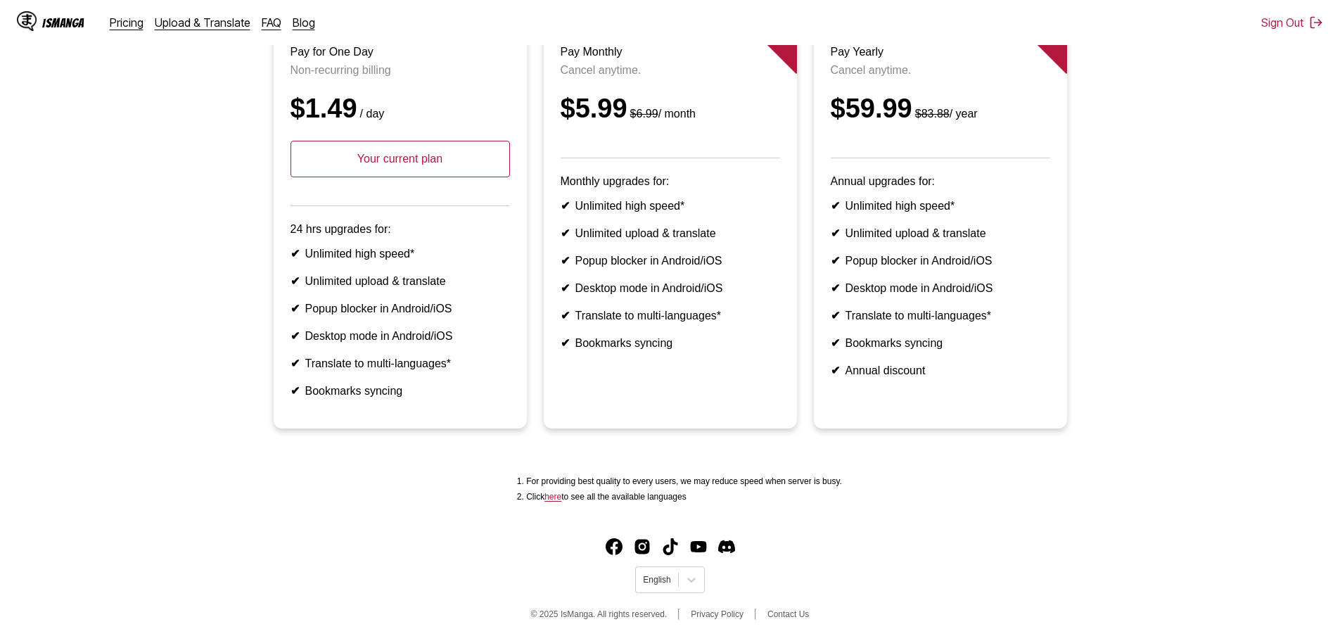
scroll to position [216, 0]
drag, startPoint x: 368, startPoint y: 366, endPoint x: 492, endPoint y: 371, distance: 123.9
click at [485, 369] on ul "✔ Unlimited high speed* ✔ Unlimited upload & translate ✔ Popup blocker in Andro…" at bounding box center [401, 322] width 220 height 151
click at [490, 371] on ul "✔ Unlimited high speed* ✔ Unlimited upload & translate ✔ Popup blocker in Andro…" at bounding box center [401, 322] width 220 height 151
drag, startPoint x: 366, startPoint y: 359, endPoint x: 474, endPoint y: 378, distance: 109.3
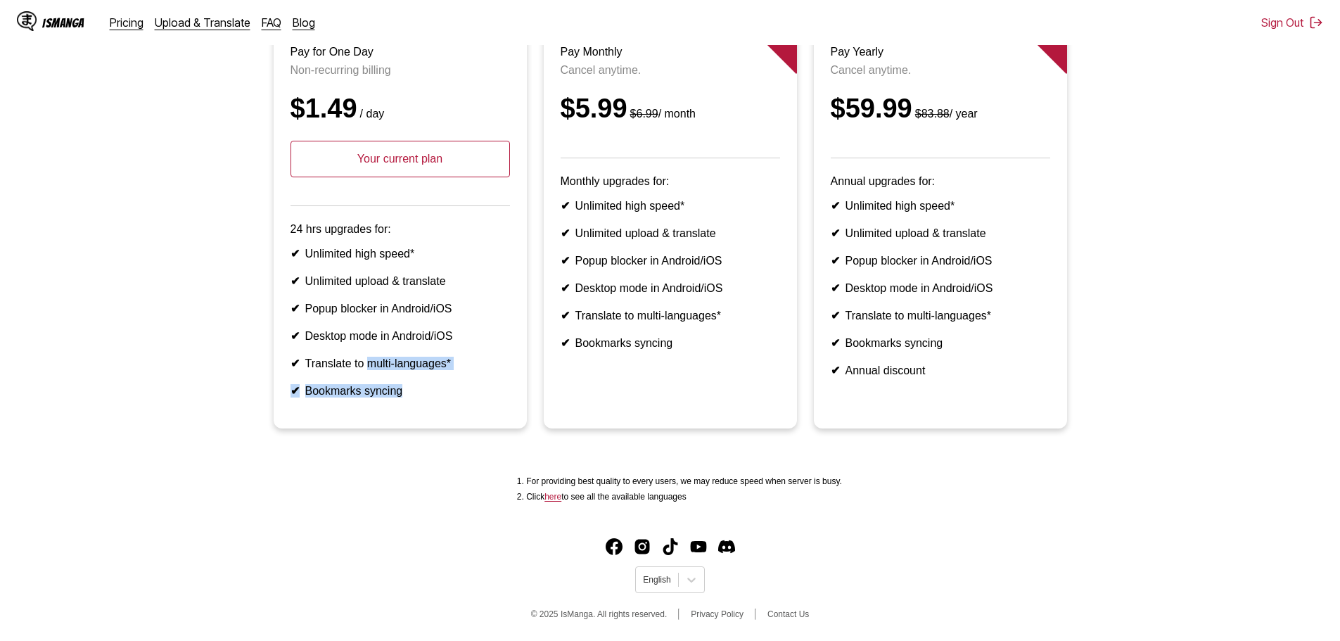
click at [474, 378] on ul "✔ Unlimited high speed* ✔ Unlimited upload & translate ✔ Popup blocker in Andro…" at bounding box center [401, 322] width 220 height 151
click at [464, 357] on li "✔ Translate to multi-languages*" at bounding box center [401, 363] width 220 height 13
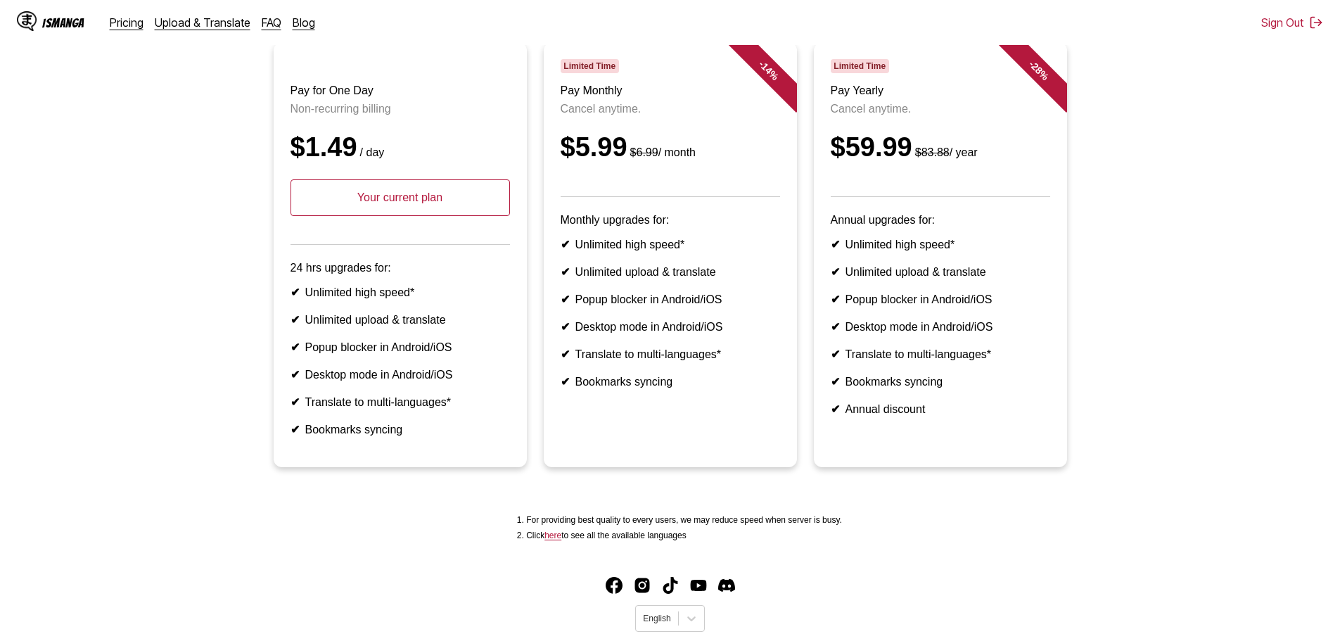
click at [659, 300] on ul "✔ Unlimited high speed* ✔ Unlimited upload & translate ✔ Popup blocker in Andro…" at bounding box center [671, 313] width 220 height 151
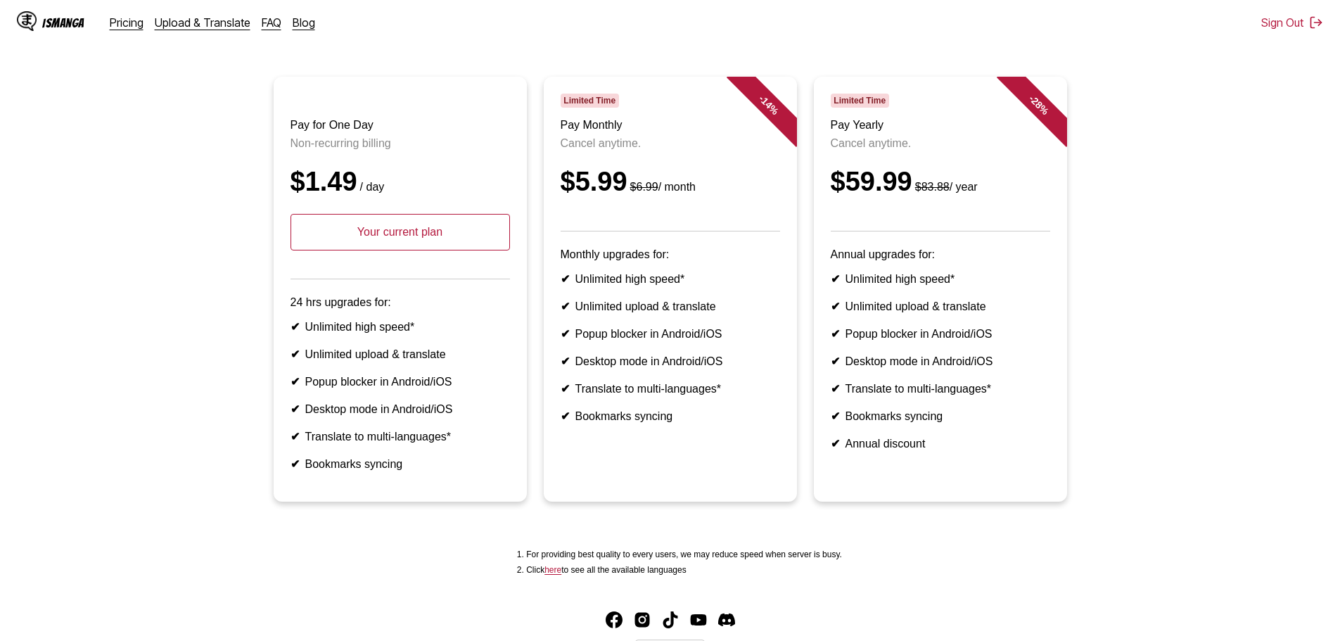
scroll to position [0, 0]
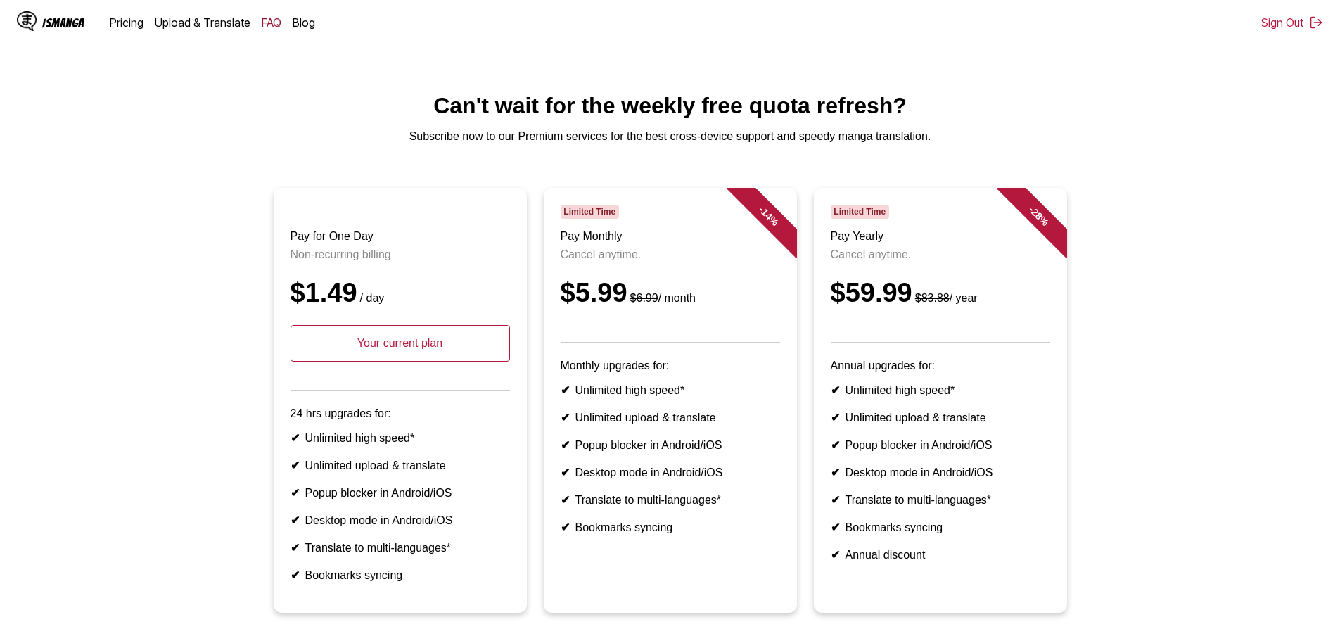
click at [269, 22] on link "FAQ" at bounding box center [272, 22] width 20 height 14
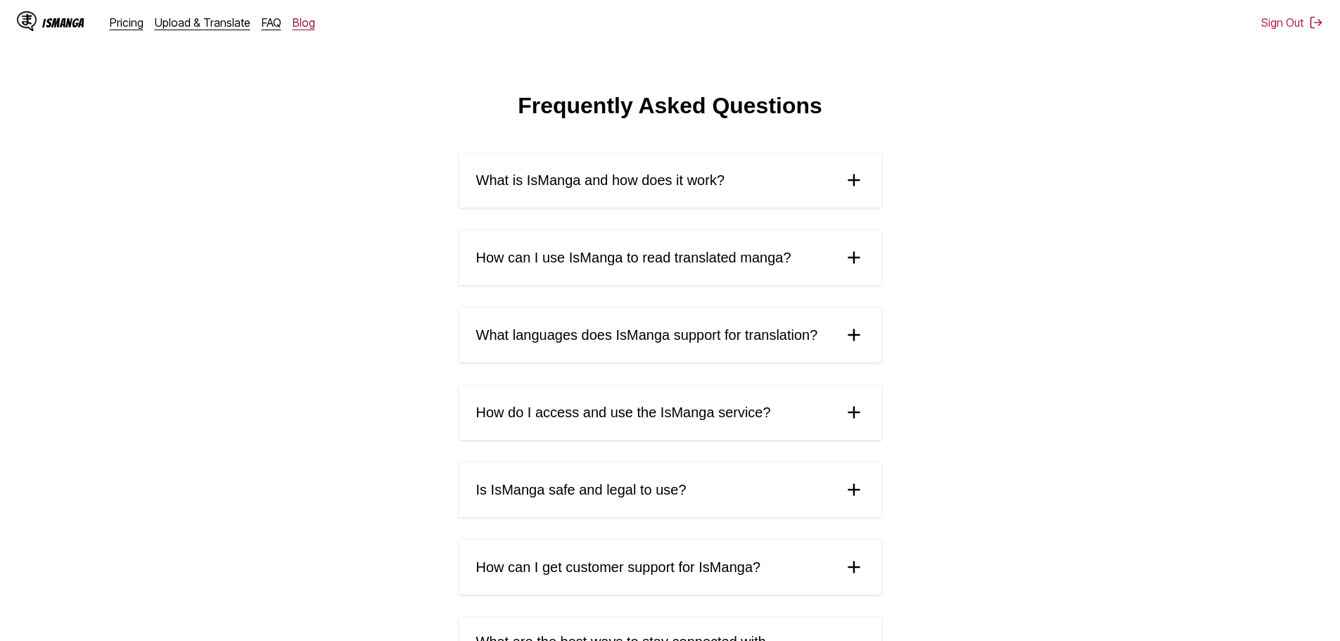
click at [304, 27] on link "Blog" at bounding box center [304, 22] width 23 height 14
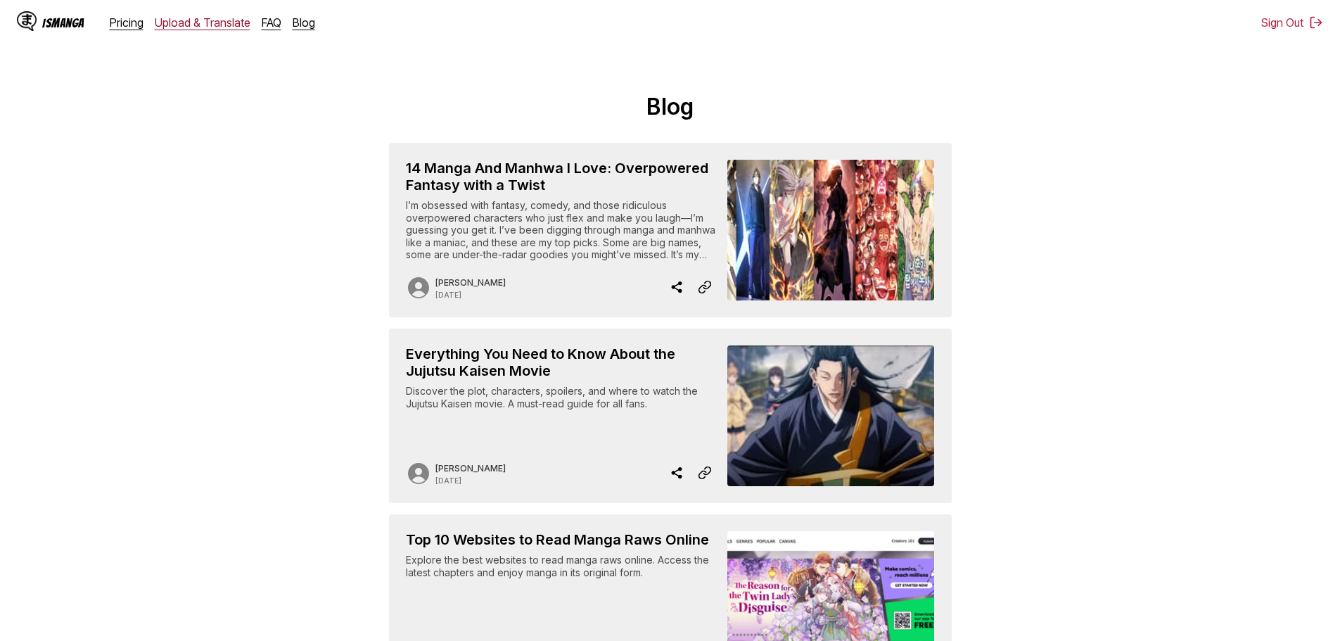
click at [205, 22] on link "Upload & Translate" at bounding box center [203, 22] width 96 height 14
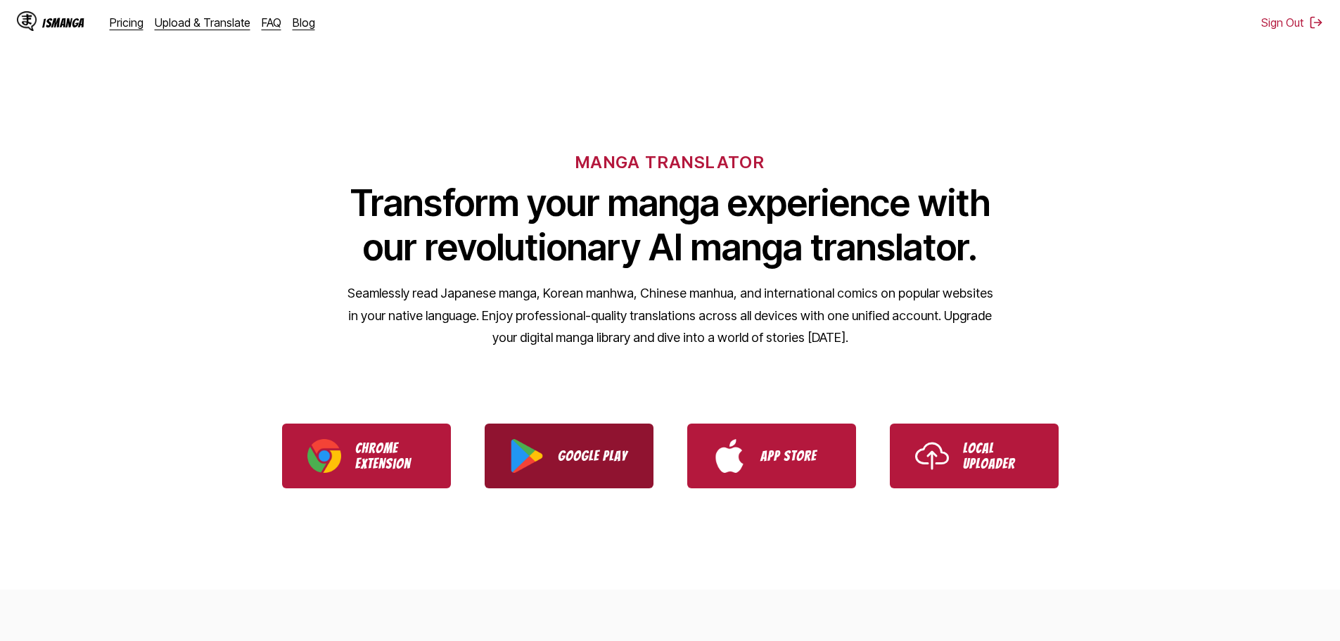
click at [604, 456] on p "Google Play" at bounding box center [593, 455] width 70 height 15
